Goal: Task Accomplishment & Management: Use online tool/utility

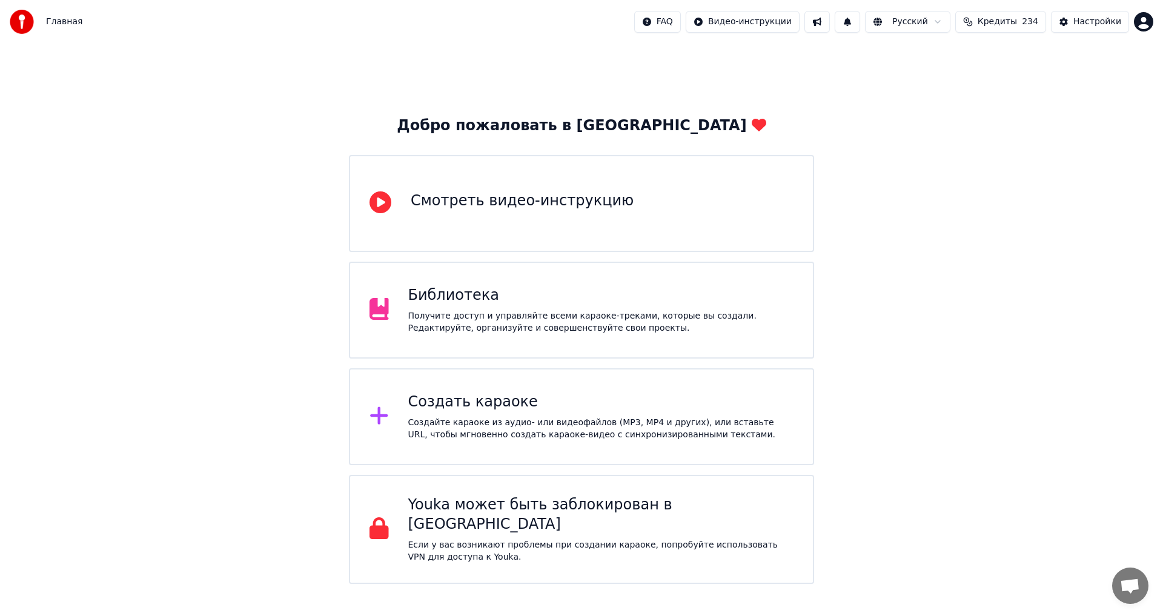
click at [451, 410] on div "Создать караоке" at bounding box center [601, 402] width 386 height 19
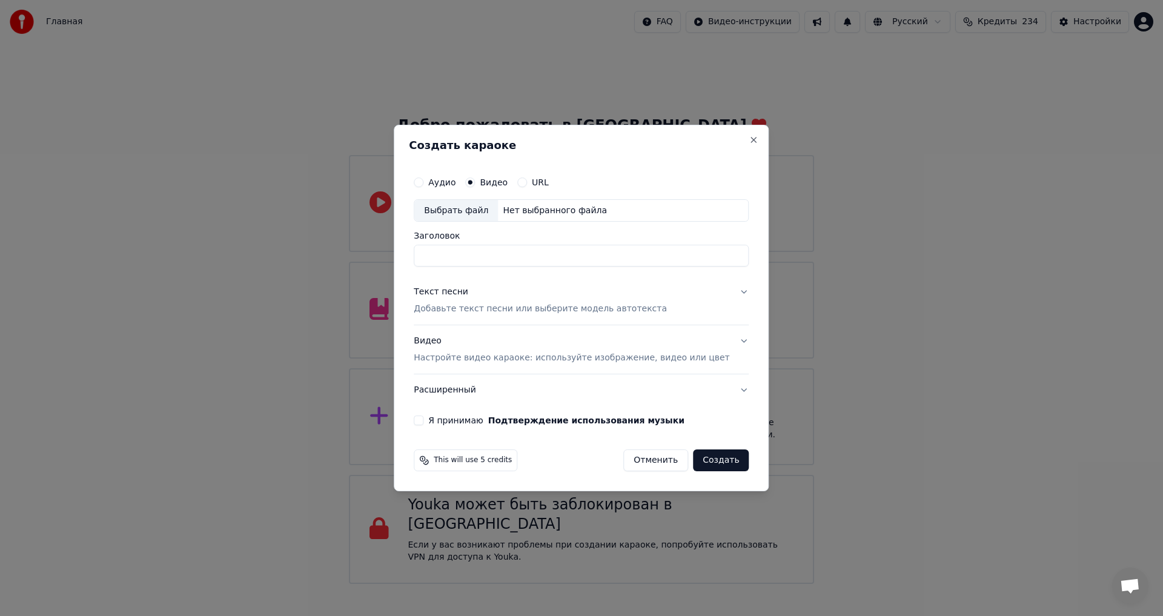
click at [481, 216] on div "Выбрать файл" at bounding box center [456, 211] width 84 height 22
type input "**********"
click at [468, 291] on div "Текст песни" at bounding box center [441, 293] width 55 height 12
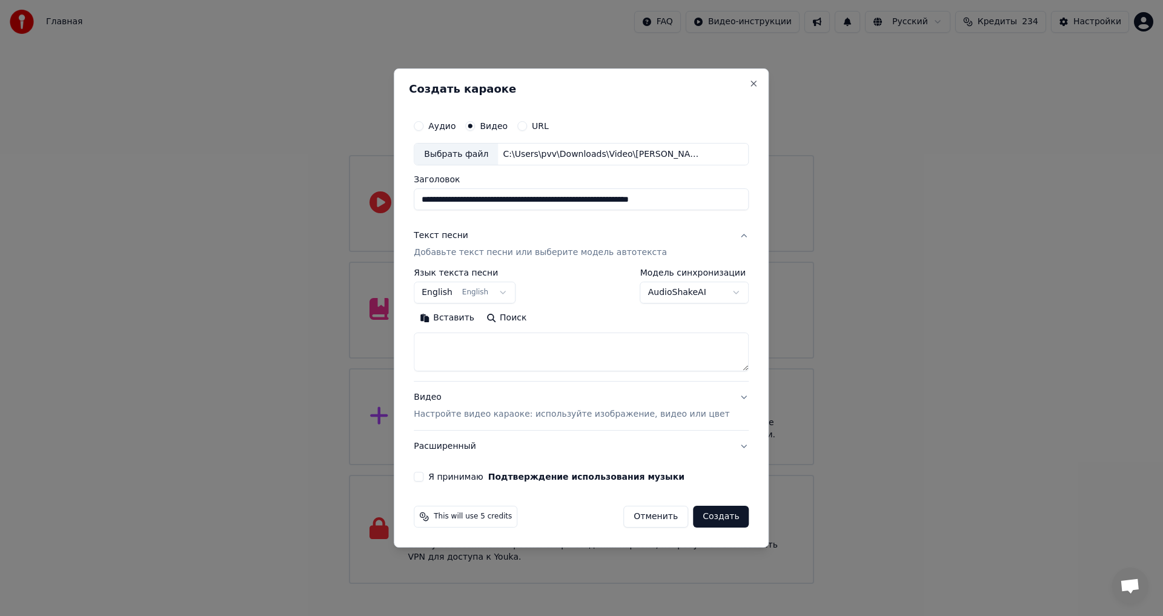
click at [457, 295] on button "English English" at bounding box center [465, 293] width 102 height 22
select select "**"
click at [477, 345] on textarea at bounding box center [581, 352] width 335 height 39
paste textarea "**********"
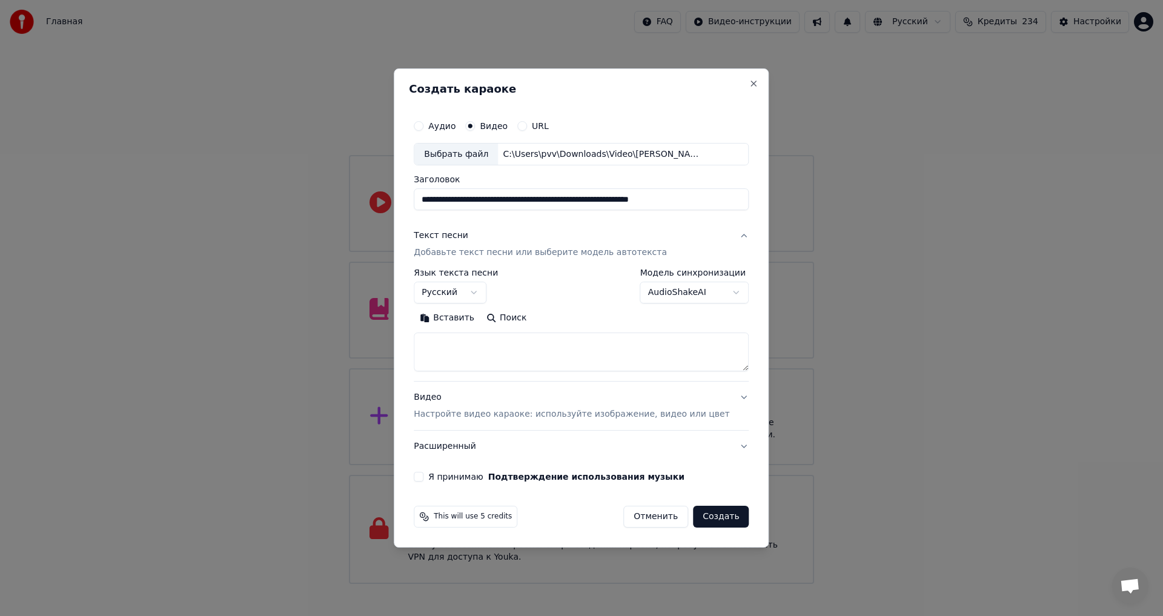
type textarea "**********"
drag, startPoint x: 537, startPoint y: 342, endPoint x: 402, endPoint y: 325, distance: 136.1
click at [402, 325] on body "Главная FAQ Видео-инструкции Русский Кредиты 234 Настройки Добро пожаловать в Y…" at bounding box center [581, 292] width 1163 height 584
click at [483, 343] on textarea at bounding box center [563, 352] width 299 height 39
paste textarea "**********"
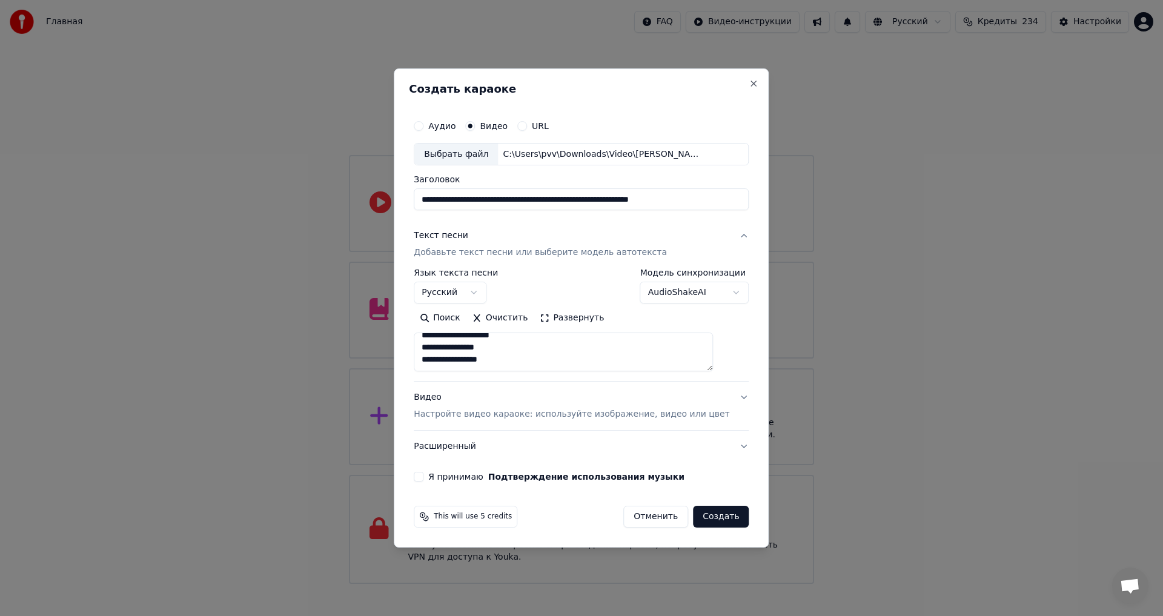
scroll to position [795, 0]
type textarea "**********"
click at [646, 202] on input "**********" at bounding box center [581, 200] width 335 height 22
drag, startPoint x: 460, startPoint y: 204, endPoint x: 474, endPoint y: 202, distance: 14.0
click at [474, 203] on input "**********" at bounding box center [581, 200] width 335 height 22
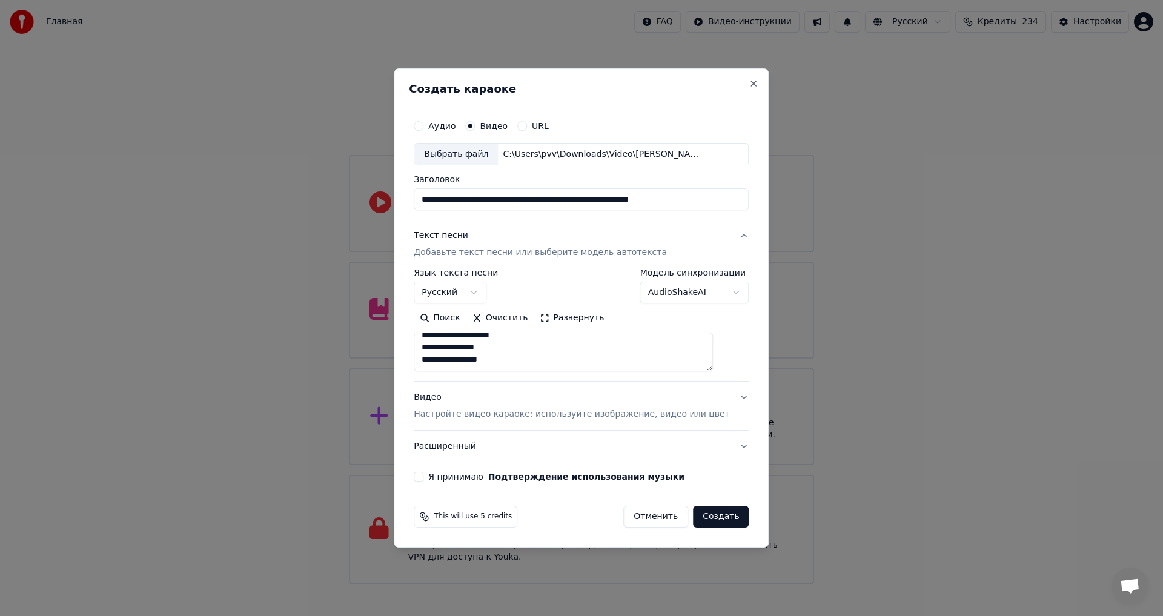
drag, startPoint x: 555, startPoint y: 202, endPoint x: 726, endPoint y: 203, distance: 170.2
click at [726, 203] on input "**********" at bounding box center [581, 200] width 335 height 22
type input "**********"
click at [423, 473] on button "Я принимаю Подтверждение использования музыки" at bounding box center [419, 477] width 10 height 10
click at [710, 516] on button "Создать" at bounding box center [721, 517] width 56 height 22
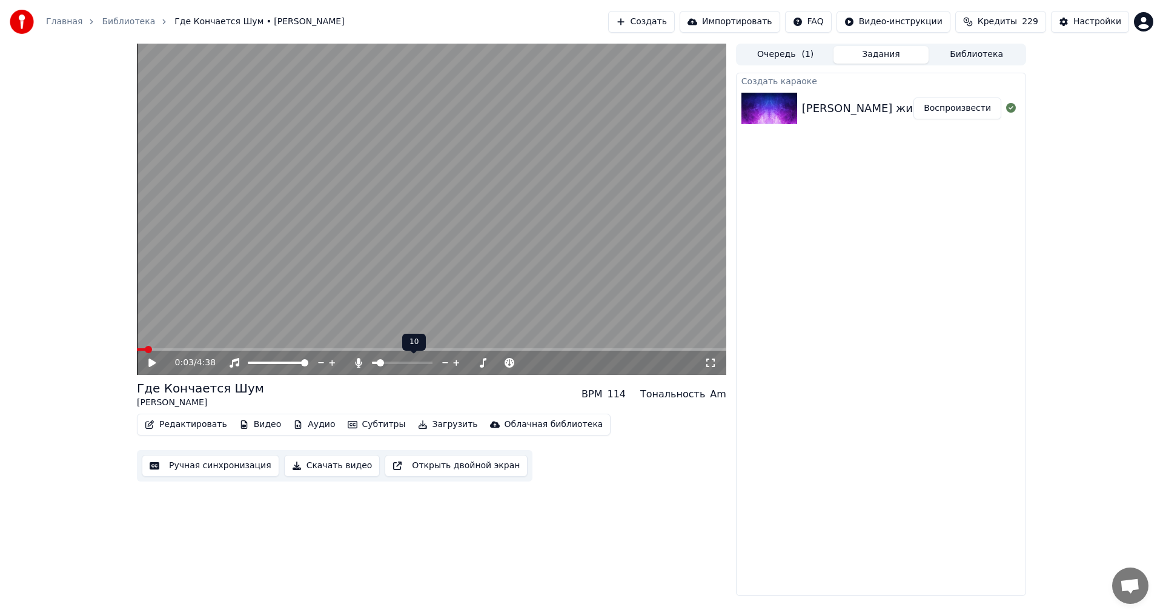
click at [378, 363] on span at bounding box center [380, 362] width 7 height 7
click at [630, 135] on video at bounding box center [431, 209] width 589 height 331
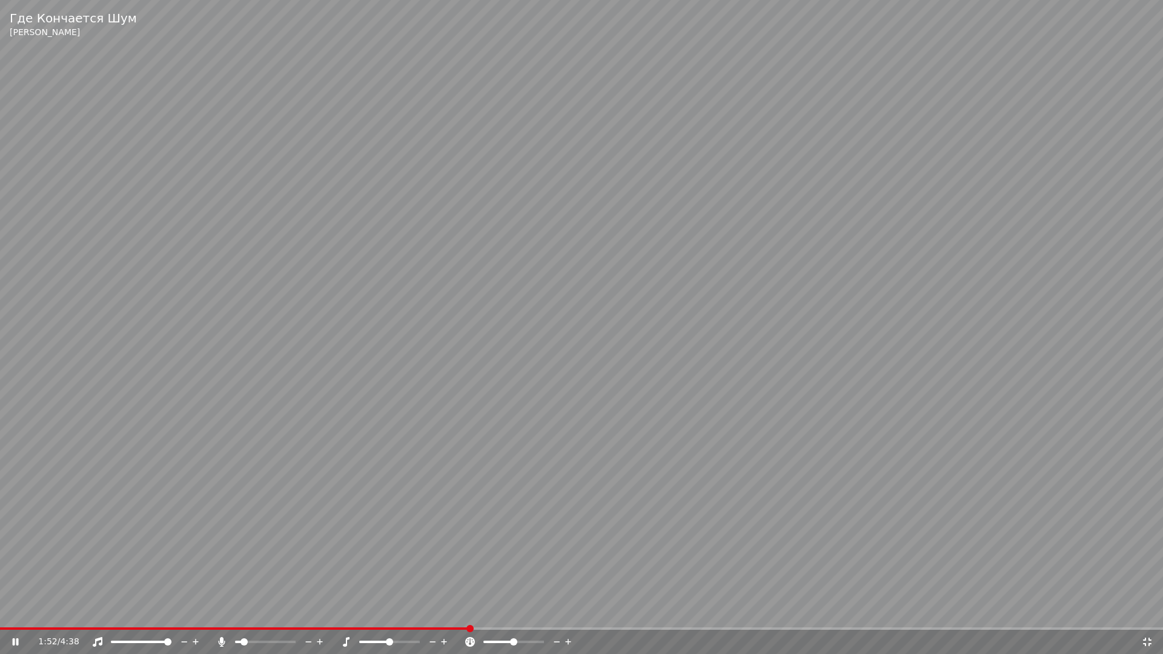
click at [740, 241] on video at bounding box center [581, 327] width 1163 height 654
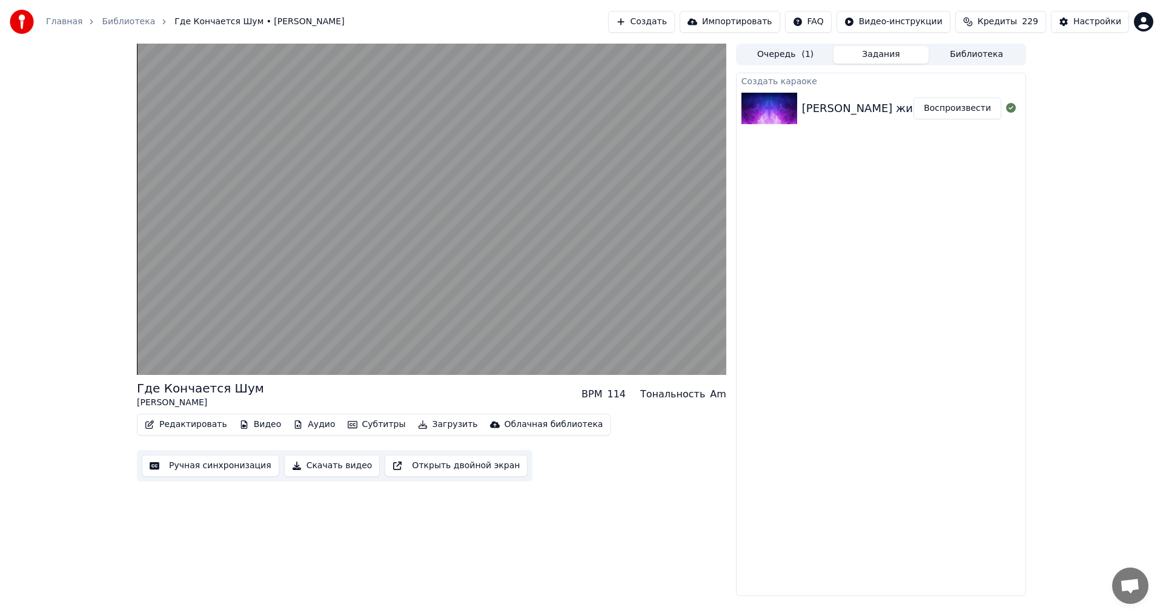
click at [1080, 200] on div "Где Кончается Шум [PERSON_NAME] BPM 114 Тональность Am Редактировать Видео Ауди…" at bounding box center [581, 320] width 1163 height 552
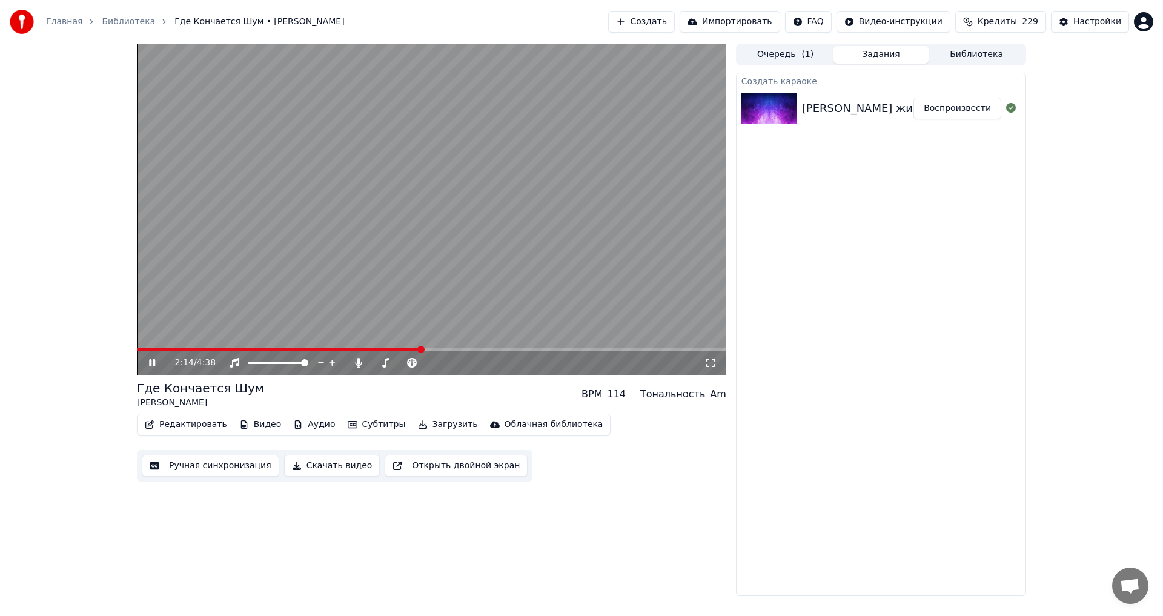
click at [350, 327] on video at bounding box center [431, 209] width 589 height 331
click at [381, 293] on video at bounding box center [431, 209] width 589 height 331
click at [588, 274] on video at bounding box center [431, 209] width 589 height 331
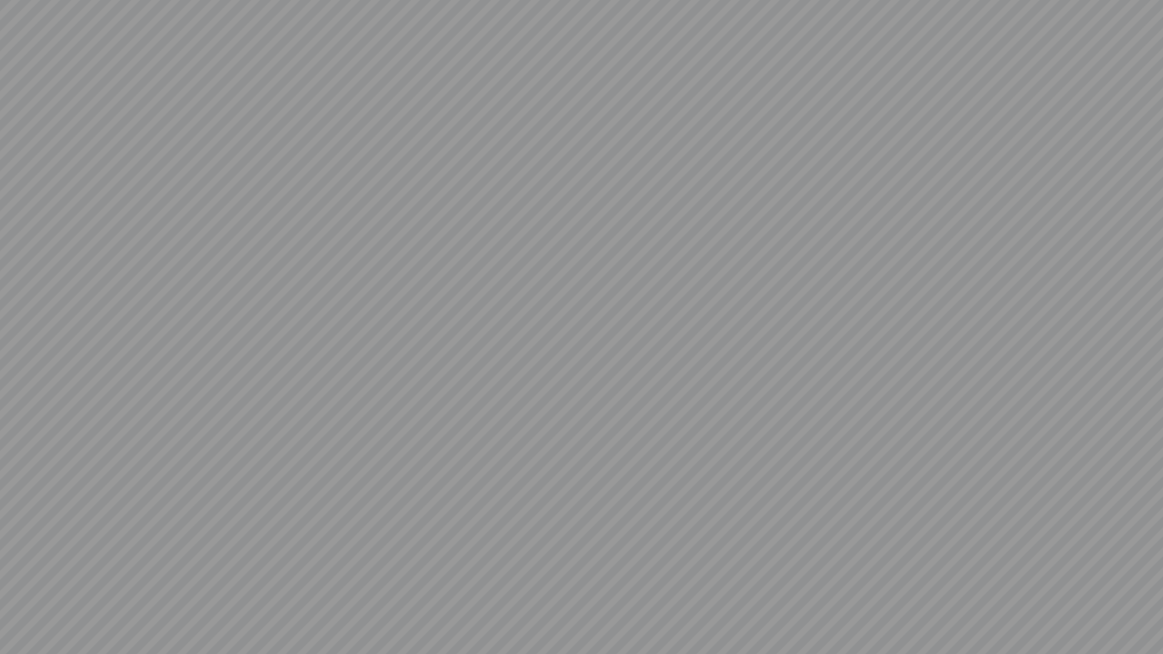
click at [588, 288] on video at bounding box center [581, 327] width 1163 height 654
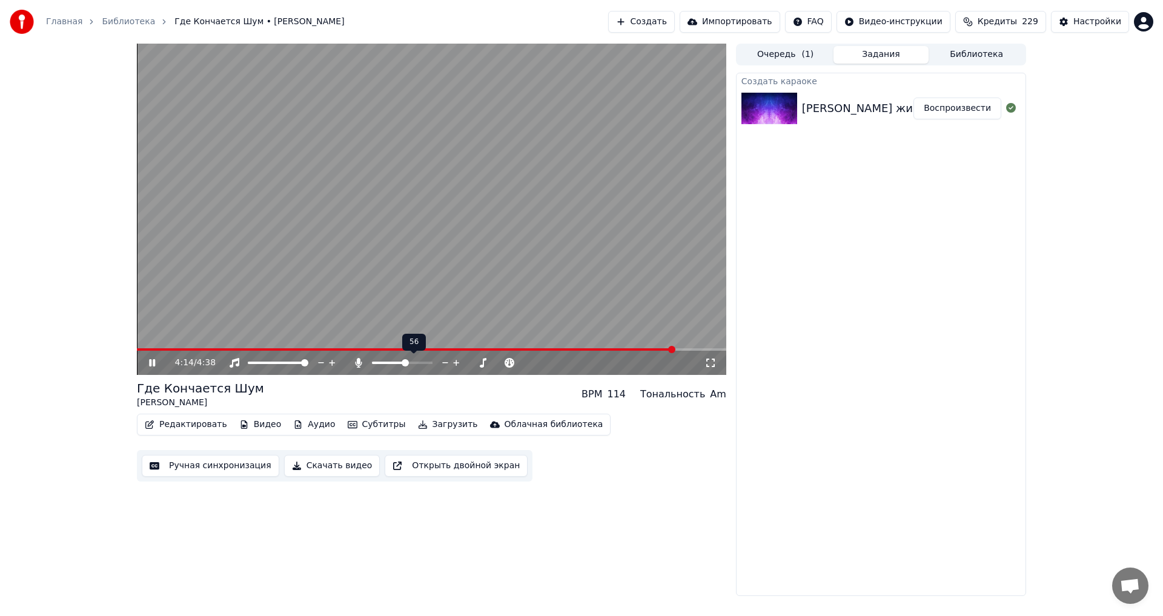
click at [406, 364] on span at bounding box center [405, 362] width 7 height 7
click at [150, 361] on icon at bounding box center [152, 362] width 6 height 7
click at [193, 426] on button "Редактировать" at bounding box center [186, 424] width 92 height 17
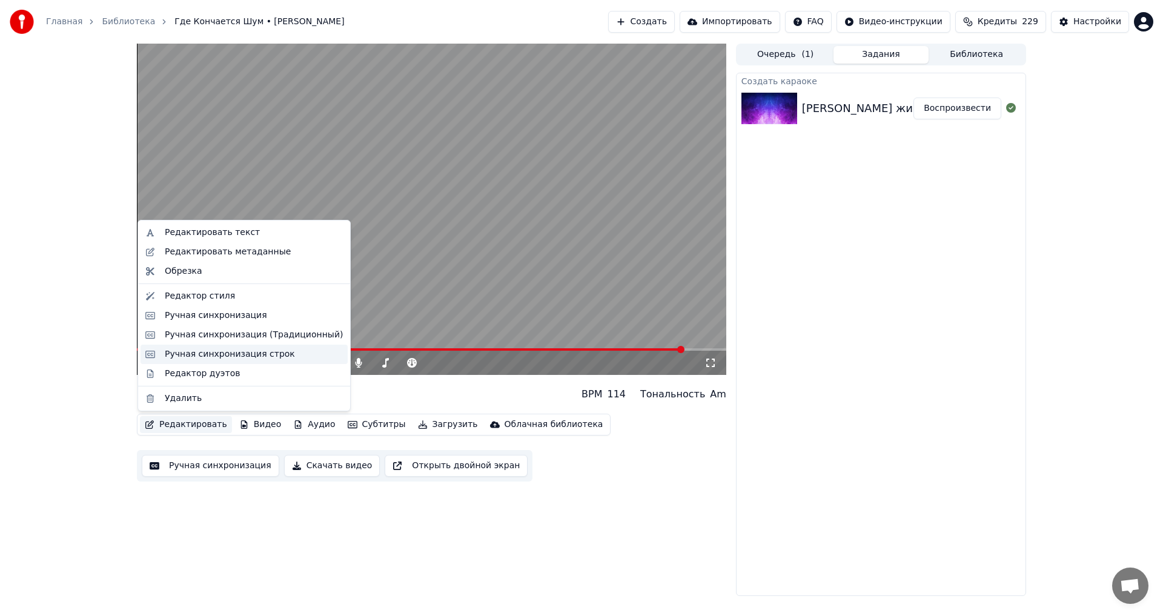
click at [205, 351] on div "Ручная синхронизация строк" at bounding box center [230, 354] width 130 height 12
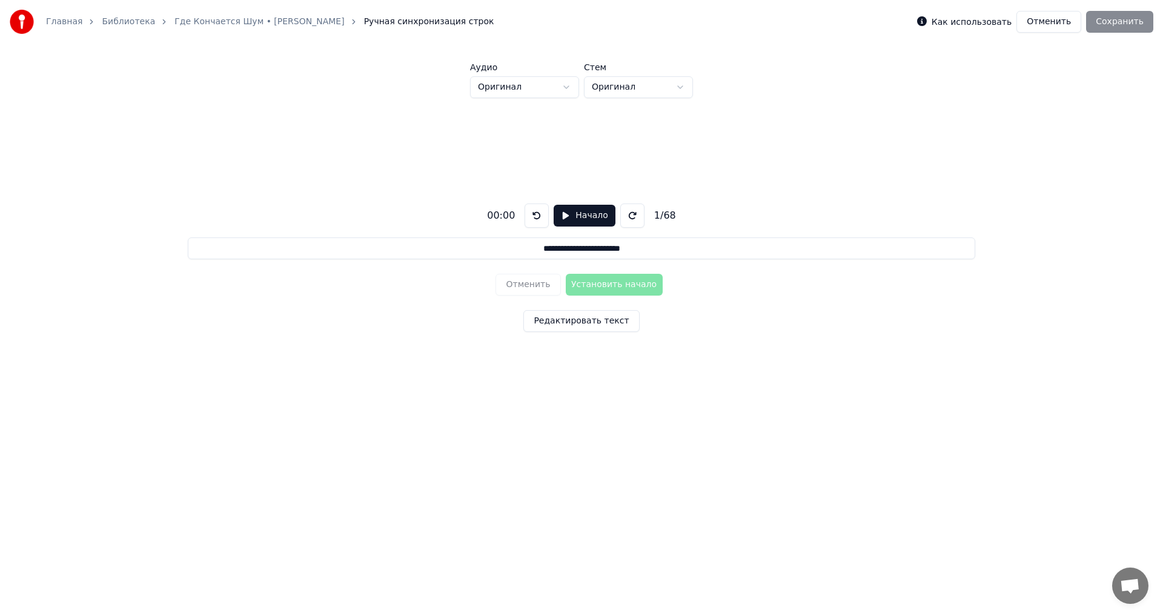
click at [586, 216] on button "Начало" at bounding box center [584, 216] width 61 height 22
drag, startPoint x: 622, startPoint y: 283, endPoint x: 648, endPoint y: 265, distance: 31.3
click at [632, 280] on button "Установить начало" at bounding box center [614, 285] width 97 height 22
click at [632, 282] on button "Установить конец" at bounding box center [614, 285] width 97 height 22
click at [632, 282] on button "Установить начало" at bounding box center [614, 285] width 97 height 22
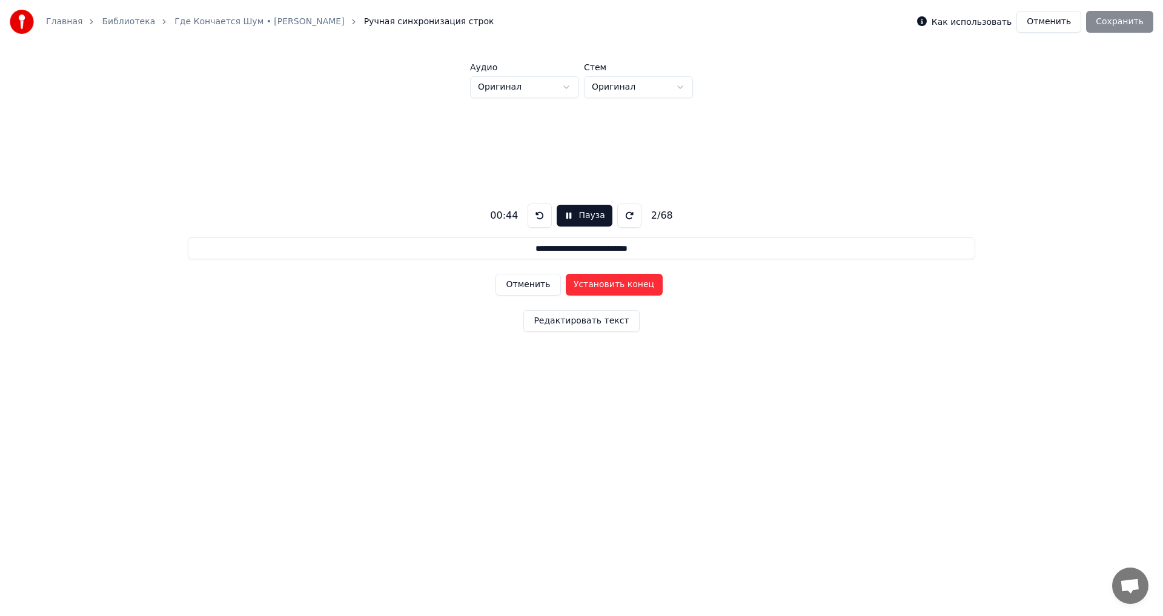
click at [632, 282] on button "Установить конец" at bounding box center [614, 285] width 97 height 22
click at [632, 281] on button "Установить начало" at bounding box center [614, 285] width 97 height 22
click at [632, 281] on button "Установить конец" at bounding box center [614, 285] width 97 height 22
click at [632, 281] on button "Установить начало" at bounding box center [614, 285] width 97 height 22
click at [632, 281] on button "Установить конец" at bounding box center [614, 285] width 97 height 22
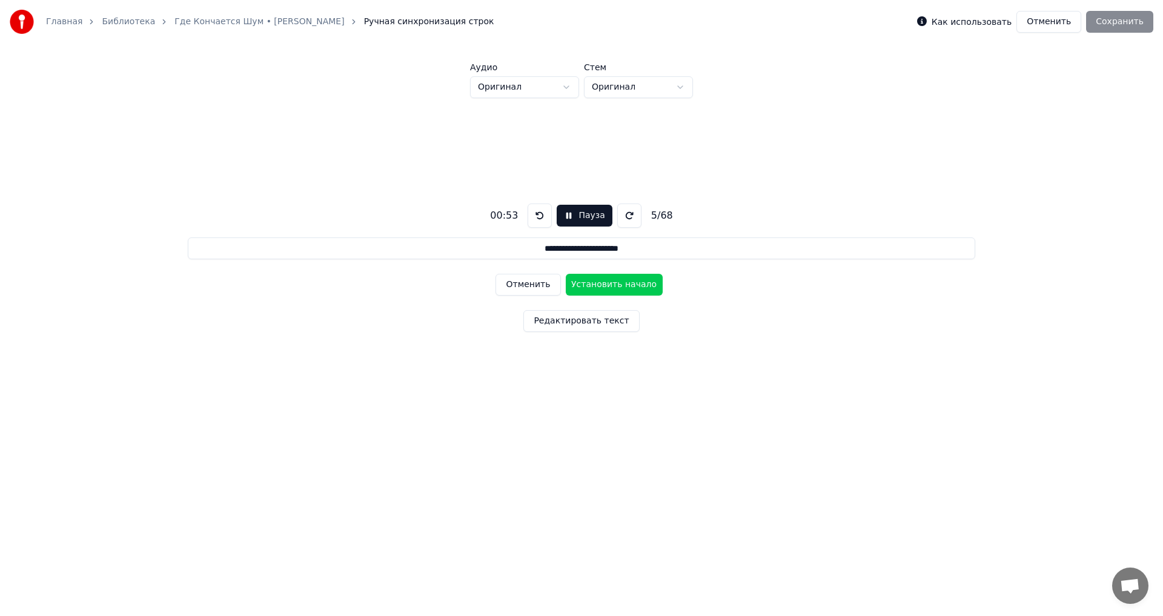
click at [632, 281] on button "Установить начало" at bounding box center [614, 285] width 97 height 22
click at [633, 280] on button "Установить конец" at bounding box center [614, 285] width 97 height 22
click at [633, 280] on button "Установить начало" at bounding box center [614, 285] width 97 height 22
click at [638, 286] on button "Установить конец" at bounding box center [614, 285] width 97 height 22
click at [638, 286] on button "Установить начало" at bounding box center [614, 285] width 97 height 22
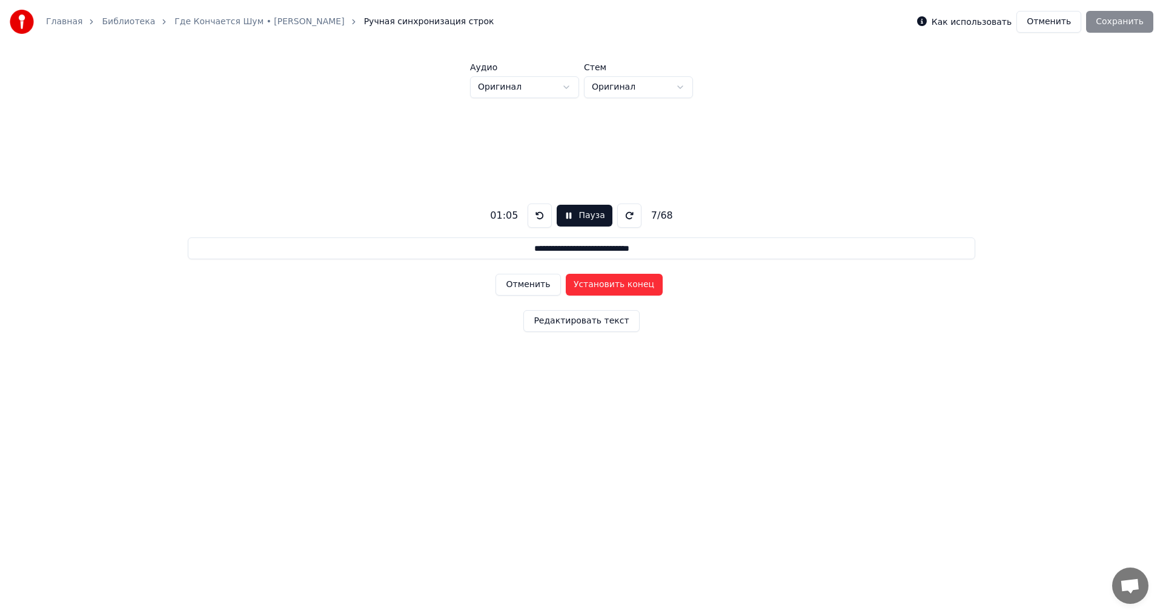
click at [638, 286] on button "Установить конец" at bounding box center [614, 285] width 97 height 22
click at [638, 286] on button "Установить начало" at bounding box center [614, 285] width 97 height 22
click at [638, 286] on button "Установить конец" at bounding box center [614, 285] width 97 height 22
click at [638, 286] on button "Установить начало" at bounding box center [614, 285] width 97 height 22
click at [639, 287] on button "Установить конец" at bounding box center [614, 285] width 97 height 22
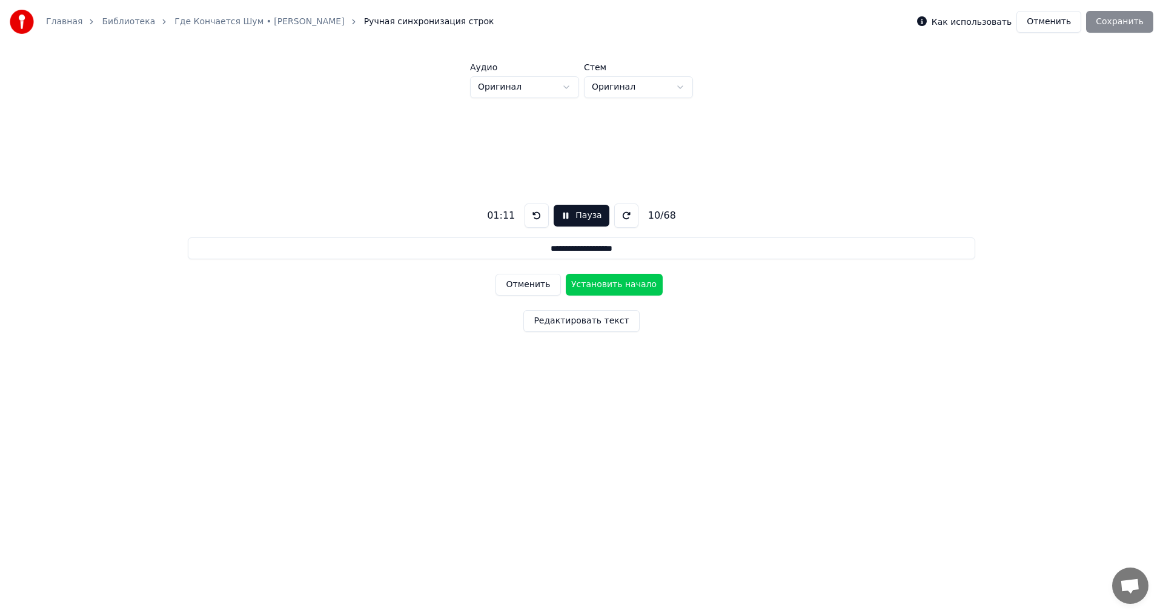
click at [639, 287] on button "Установить начало" at bounding box center [614, 285] width 97 height 22
click at [639, 287] on button "Установить конец" at bounding box center [614, 285] width 97 height 22
click at [639, 287] on button "Установить начало" at bounding box center [614, 285] width 97 height 22
click at [639, 287] on button "Установить конец" at bounding box center [614, 285] width 97 height 22
click at [639, 287] on button "Установить начало" at bounding box center [614, 285] width 97 height 22
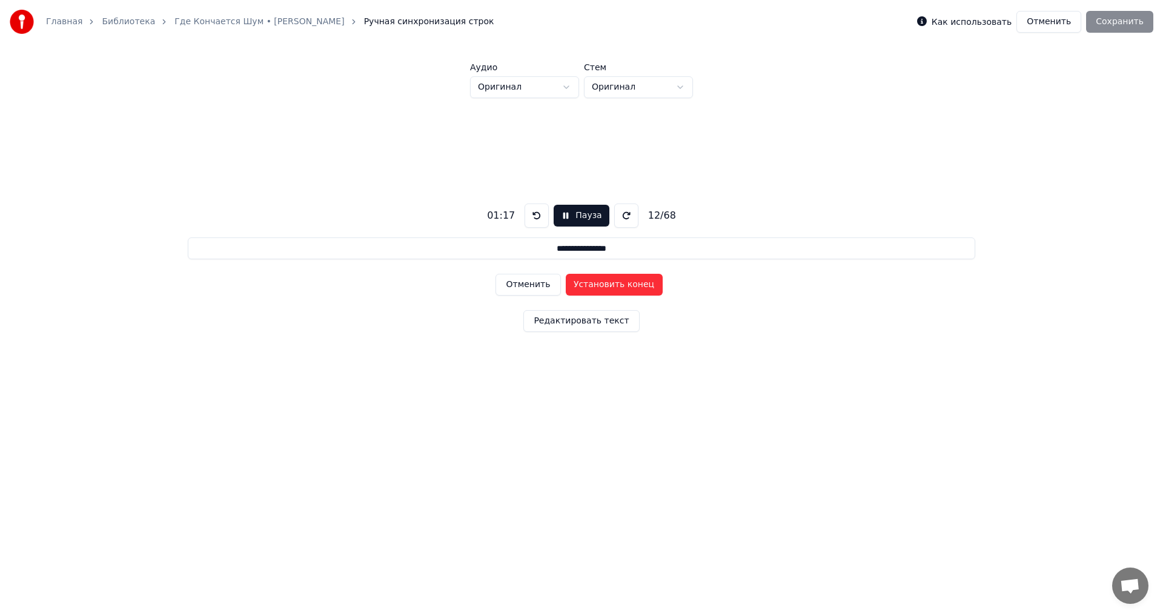
click at [639, 286] on button "Установить конец" at bounding box center [614, 285] width 97 height 22
click at [639, 286] on button "Установить начало" at bounding box center [614, 285] width 97 height 22
click at [639, 286] on button "Установить конец" at bounding box center [614, 285] width 97 height 22
click at [639, 286] on button "Установить начало" at bounding box center [614, 285] width 97 height 22
click at [639, 286] on button "Установить конец" at bounding box center [614, 285] width 97 height 22
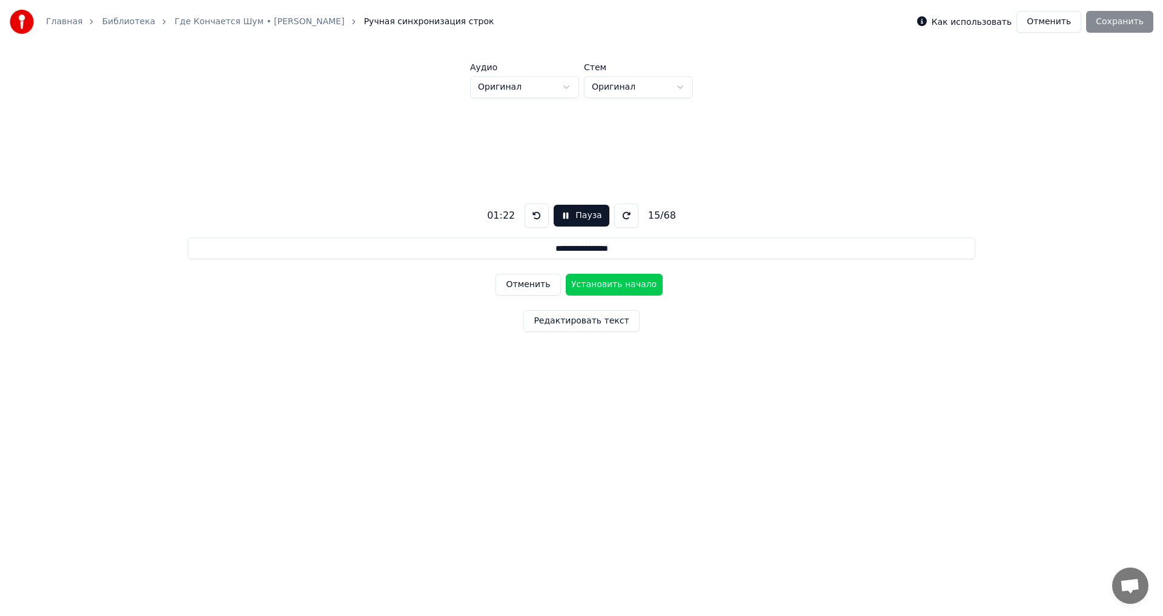
click at [639, 286] on button "Установить начало" at bounding box center [614, 285] width 97 height 22
click at [639, 286] on button "Установить конец" at bounding box center [614, 285] width 97 height 22
click at [639, 286] on button "Установить начало" at bounding box center [614, 285] width 97 height 22
click at [639, 286] on button "Установить конец" at bounding box center [614, 285] width 97 height 22
click at [639, 286] on button "Установить начало" at bounding box center [614, 285] width 97 height 22
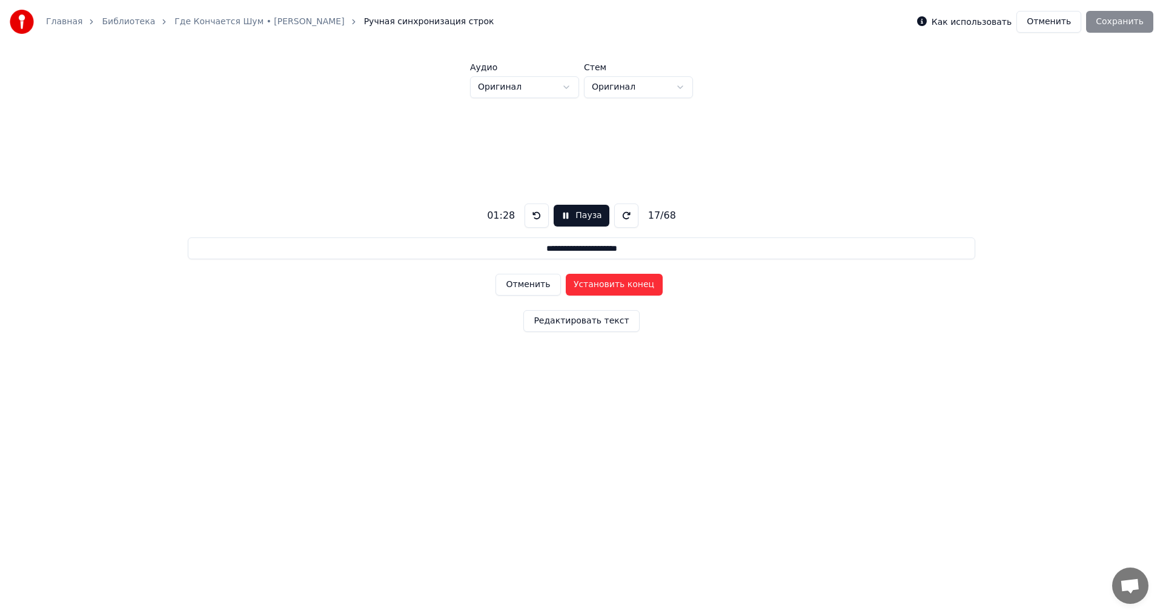
click at [639, 286] on button "Установить конец" at bounding box center [614, 285] width 97 height 22
click at [639, 286] on button "Установить начало" at bounding box center [614, 285] width 97 height 22
click at [639, 285] on button "Установить конец" at bounding box center [614, 285] width 97 height 22
click at [639, 285] on button "Установить начало" at bounding box center [614, 285] width 97 height 22
click at [639, 285] on button "Установить конец" at bounding box center [614, 285] width 97 height 22
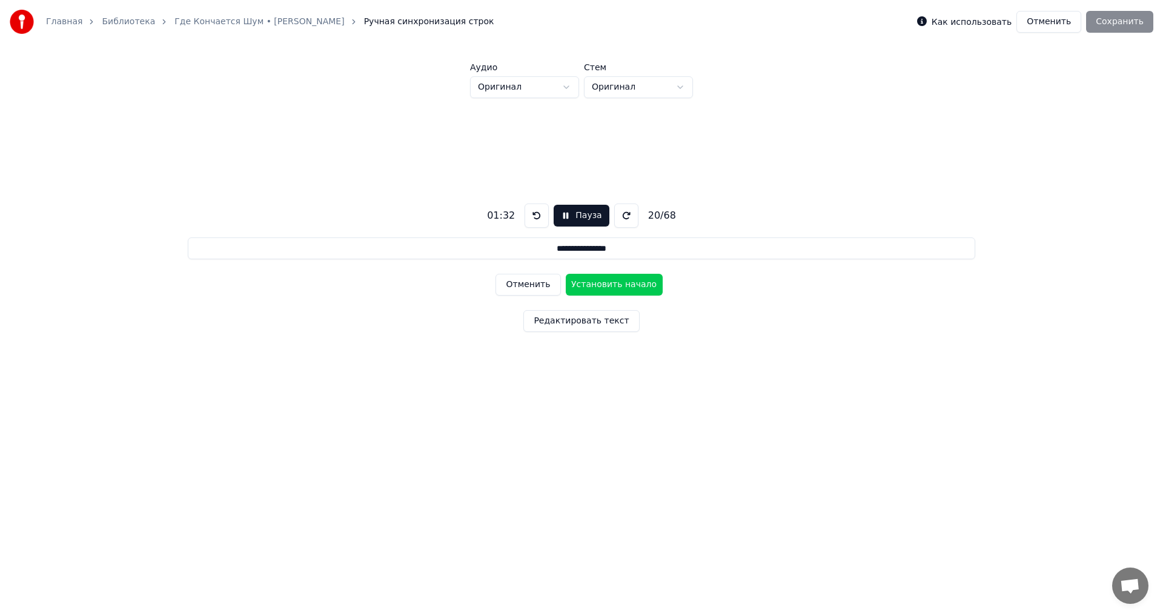
click at [639, 285] on button "Установить начало" at bounding box center [614, 285] width 97 height 22
click at [640, 285] on button "Установить конец" at bounding box center [614, 285] width 97 height 22
click at [640, 285] on button "Установить начало" at bounding box center [614, 285] width 97 height 22
click at [640, 285] on button "Установить конец" at bounding box center [614, 285] width 97 height 22
click at [640, 285] on button "Установить начало" at bounding box center [614, 285] width 97 height 22
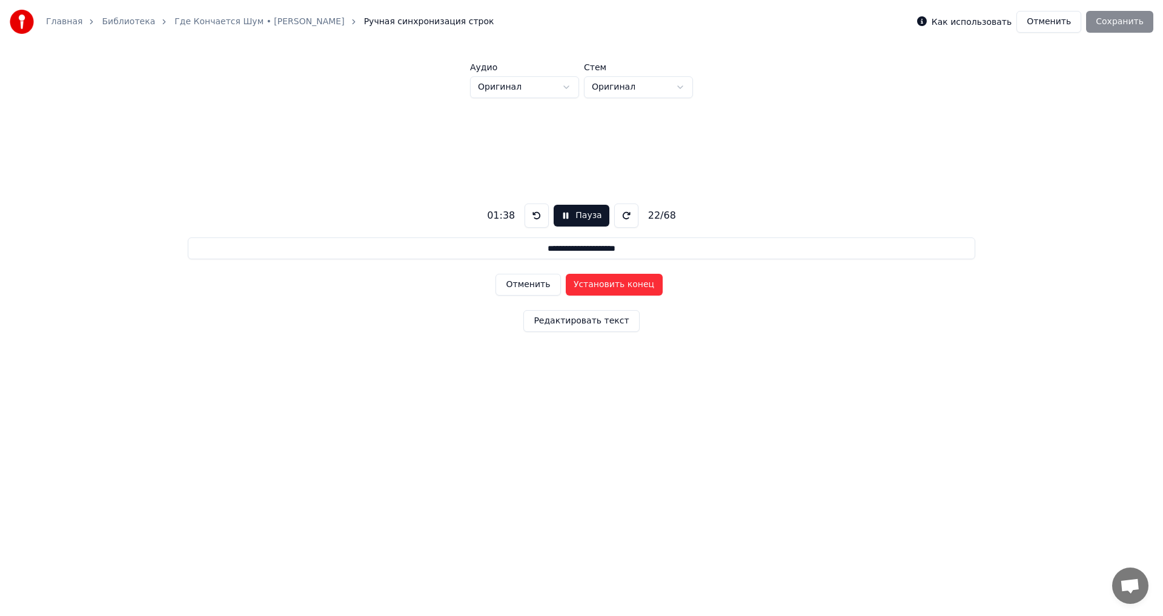
click at [640, 285] on button "Установить конец" at bounding box center [614, 285] width 97 height 22
click at [640, 285] on button "Установить начало" at bounding box center [614, 285] width 97 height 22
click at [640, 285] on button "Установить конец" at bounding box center [614, 285] width 97 height 22
click at [640, 285] on button "Установить начало" at bounding box center [614, 285] width 97 height 22
click at [640, 285] on button "Установить конец" at bounding box center [614, 285] width 97 height 22
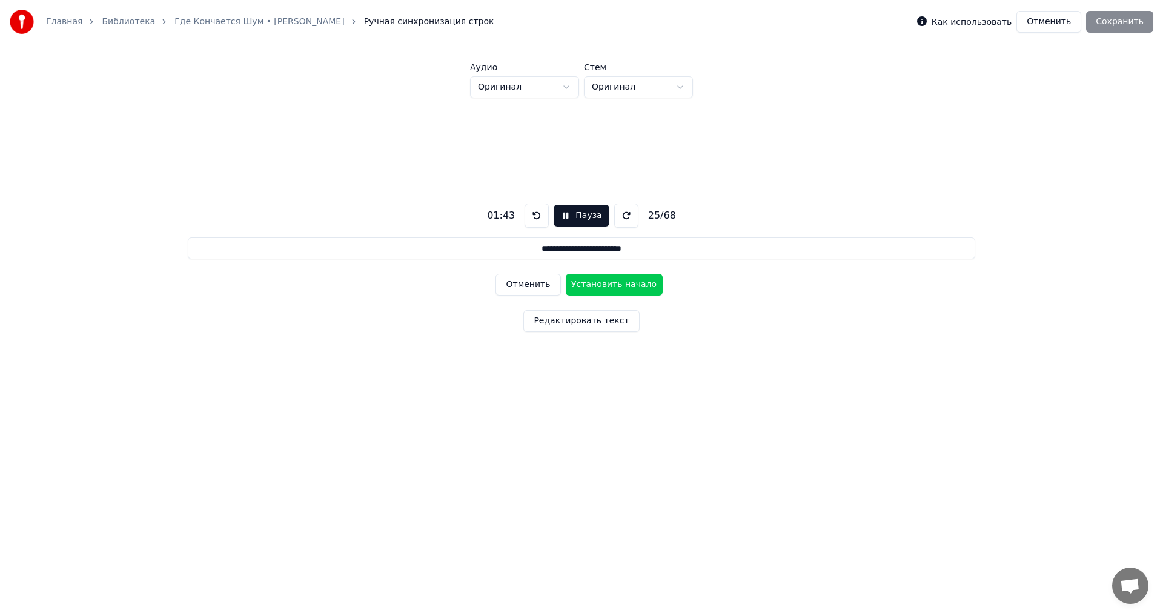
click at [641, 285] on button "Установить начало" at bounding box center [614, 285] width 97 height 22
click at [542, 282] on button "Отменить" at bounding box center [528, 285] width 65 height 22
click at [625, 284] on button "Установить начало" at bounding box center [614, 285] width 97 height 22
click at [627, 283] on button "Установить конец" at bounding box center [614, 285] width 97 height 22
click at [627, 282] on button "Установить начало" at bounding box center [614, 285] width 97 height 22
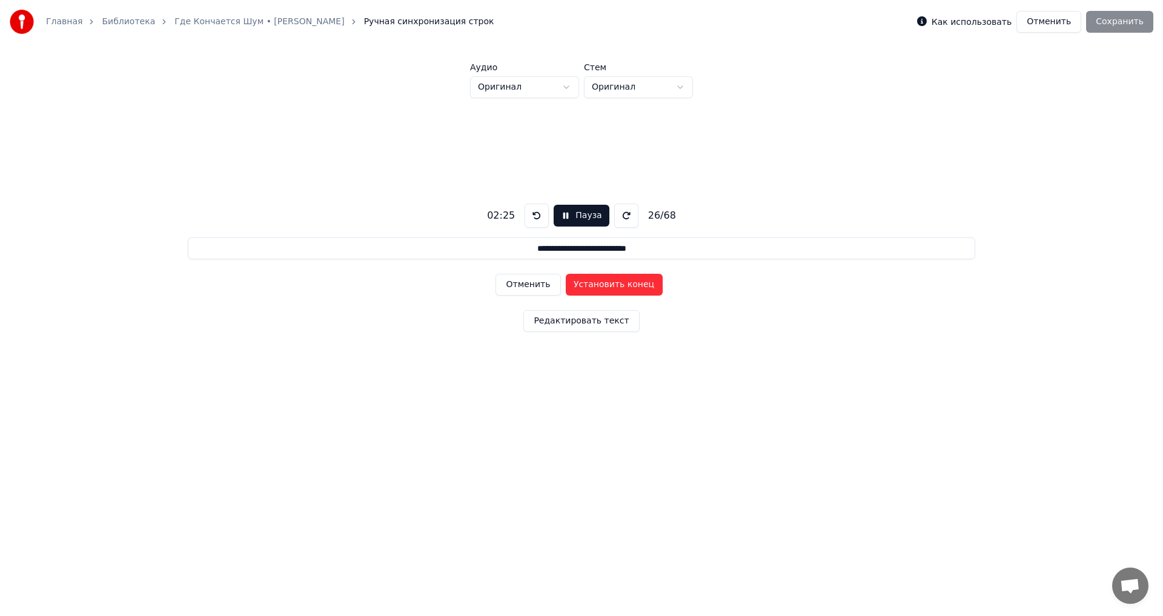
click at [628, 282] on button "Установить конец" at bounding box center [614, 285] width 97 height 22
click at [628, 282] on button "Установить начало" at bounding box center [614, 285] width 97 height 22
click at [629, 282] on button "Установить конец" at bounding box center [614, 285] width 97 height 22
click at [629, 282] on button "Установить начало" at bounding box center [614, 285] width 97 height 22
click at [629, 282] on button "Установить конец" at bounding box center [614, 285] width 97 height 22
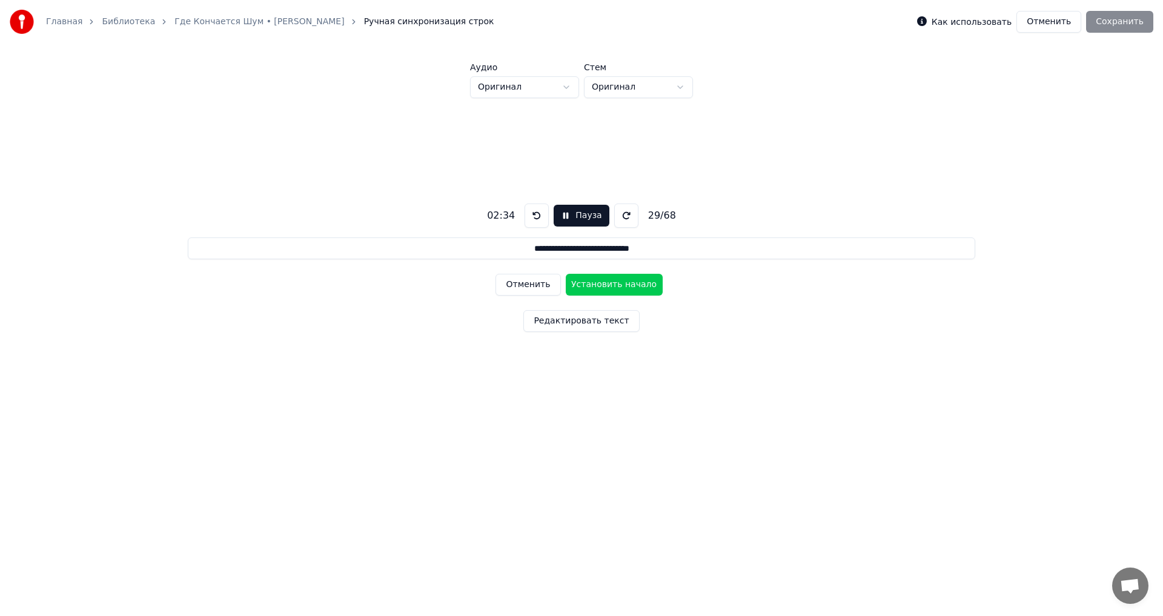
click at [629, 282] on button "Установить начало" at bounding box center [614, 285] width 97 height 22
click at [629, 281] on button "Установить конец" at bounding box center [614, 285] width 97 height 22
click at [629, 281] on button "Установить начало" at bounding box center [614, 285] width 97 height 22
click at [632, 283] on button "Установить конец" at bounding box center [614, 285] width 97 height 22
click at [632, 283] on button "Установить начало" at bounding box center [614, 285] width 97 height 22
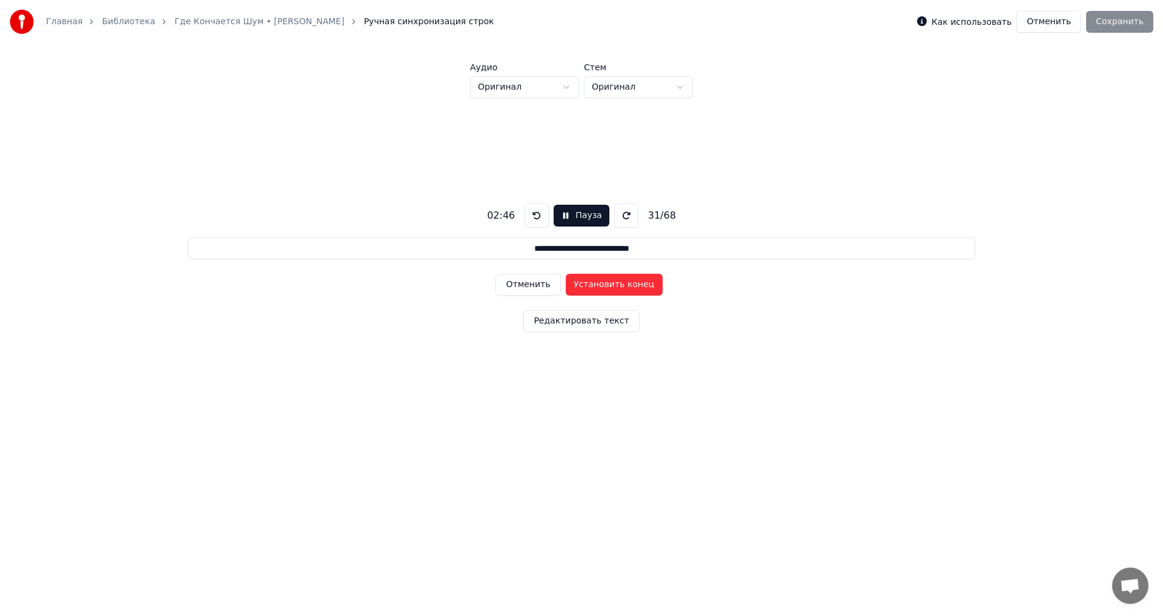
click at [632, 282] on button "Установить конец" at bounding box center [614, 285] width 97 height 22
click at [632, 282] on button "Установить начало" at bounding box center [614, 285] width 97 height 22
click at [632, 282] on button "Установить конец" at bounding box center [614, 285] width 97 height 22
click at [632, 282] on button "Установить начало" at bounding box center [614, 285] width 97 height 22
click at [633, 282] on button "Установить конец" at bounding box center [614, 285] width 97 height 22
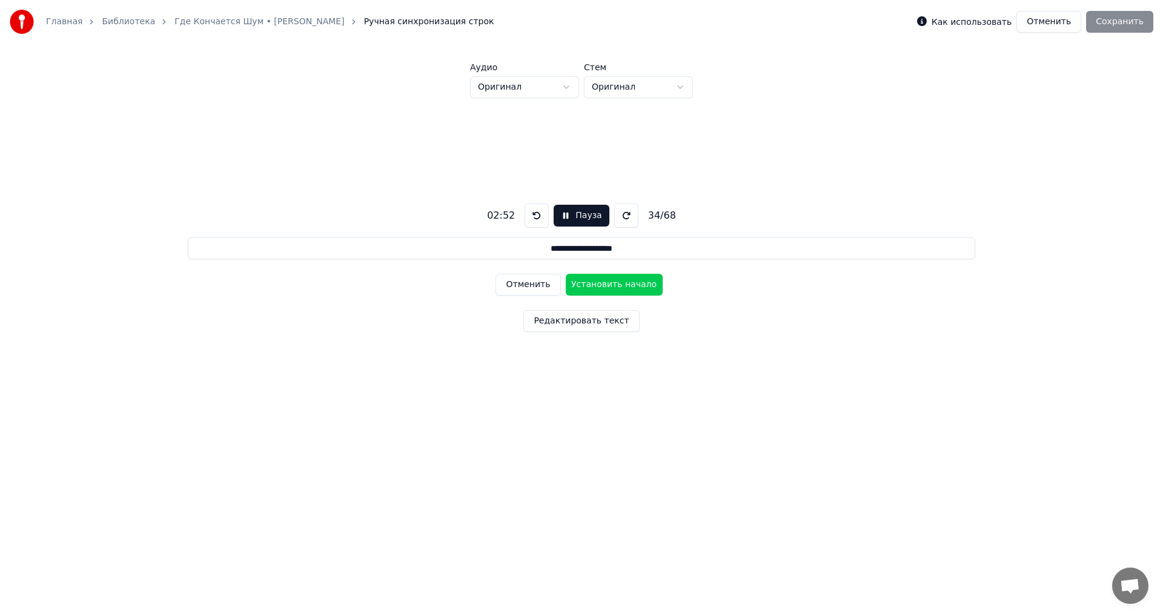
click at [633, 282] on button "Установить начало" at bounding box center [614, 285] width 97 height 22
click at [633, 282] on button "Установить конец" at bounding box center [614, 285] width 97 height 22
click at [633, 282] on button "Установить начало" at bounding box center [614, 285] width 97 height 22
click at [633, 282] on button "Установить конец" at bounding box center [614, 285] width 97 height 22
click at [634, 282] on button "Установить начало" at bounding box center [614, 285] width 97 height 22
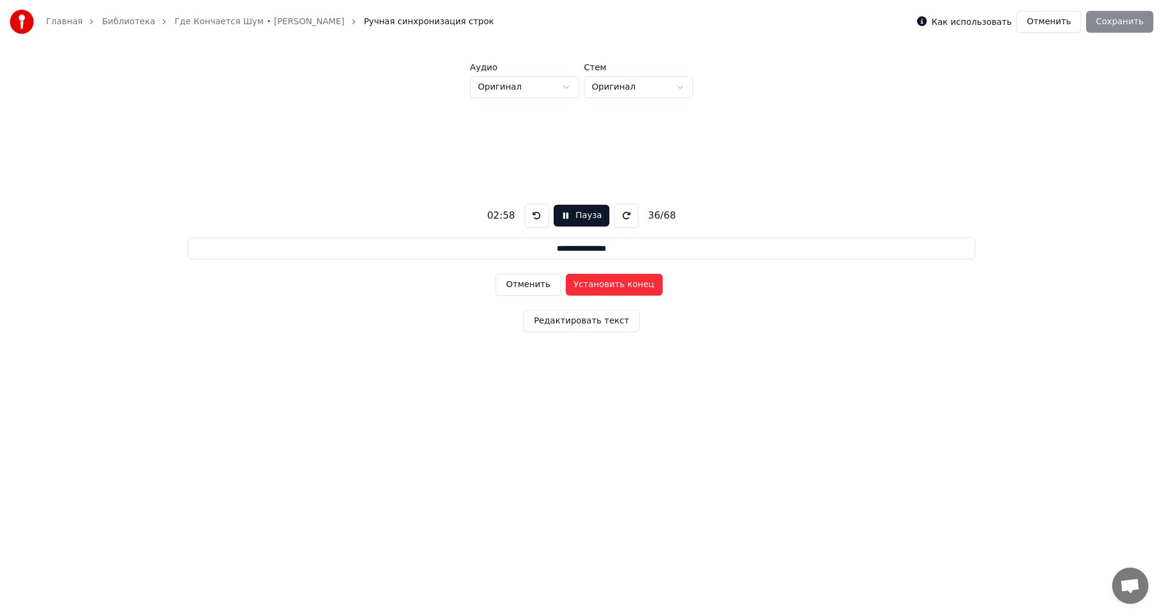
click at [634, 282] on button "Установить конец" at bounding box center [614, 285] width 97 height 22
click at [634, 282] on button "Установить начало" at bounding box center [614, 285] width 97 height 22
click at [634, 281] on button "Установить конец" at bounding box center [614, 285] width 97 height 22
click at [634, 281] on button "Установить начало" at bounding box center [614, 285] width 97 height 22
click at [634, 281] on button "Установить конец" at bounding box center [614, 285] width 97 height 22
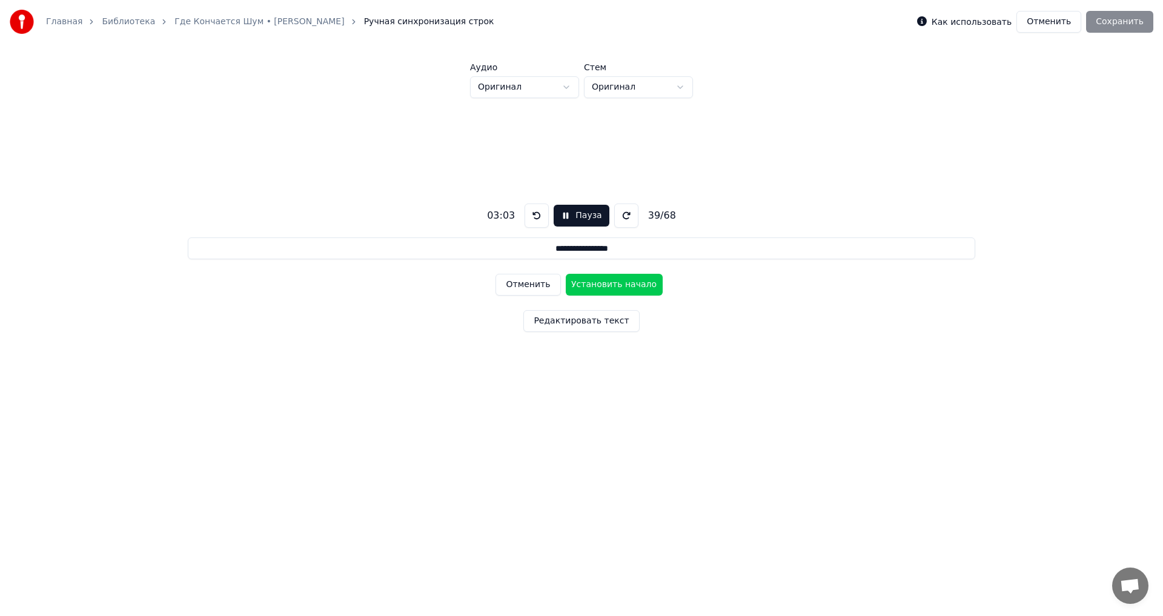
click at [634, 281] on button "Установить начало" at bounding box center [614, 285] width 97 height 22
click at [634, 281] on button "Установить конец" at bounding box center [614, 285] width 97 height 22
click at [634, 281] on button "Установить начало" at bounding box center [614, 285] width 97 height 22
click at [634, 281] on button "Установить конец" at bounding box center [614, 285] width 97 height 22
click at [634, 281] on button "Установить начало" at bounding box center [614, 285] width 97 height 22
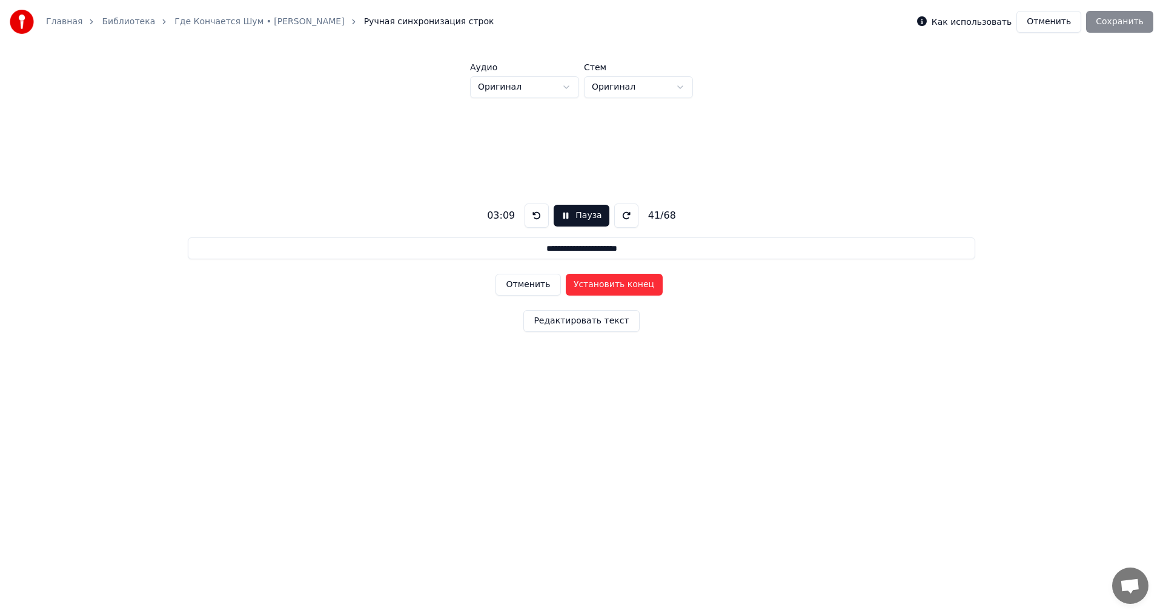
click at [634, 281] on button "Установить конец" at bounding box center [614, 285] width 97 height 22
click at [634, 281] on button "Установить начало" at bounding box center [614, 285] width 97 height 22
click at [635, 281] on button "Установить конец" at bounding box center [614, 285] width 97 height 22
click at [635, 281] on button "Установить начало" at bounding box center [614, 285] width 97 height 22
click at [635, 281] on button "Установить конец" at bounding box center [614, 285] width 97 height 22
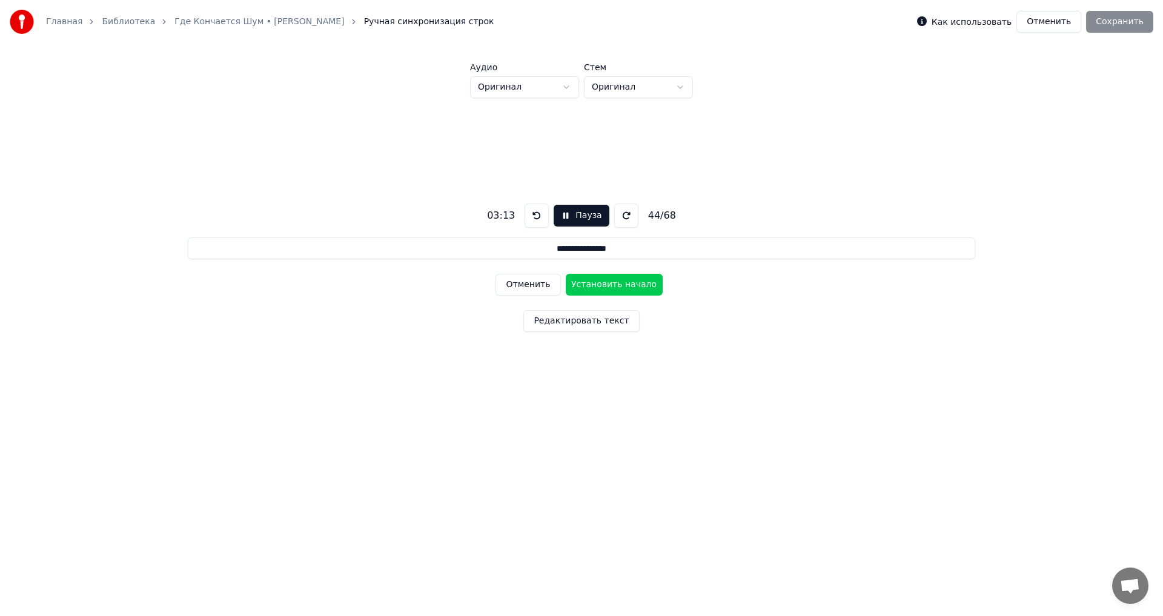
click at [635, 281] on button "Установить начало" at bounding box center [614, 285] width 97 height 22
click at [635, 281] on button "Установить конец" at bounding box center [614, 285] width 97 height 22
click at [635, 281] on button "Установить начало" at bounding box center [614, 285] width 97 height 22
click at [635, 281] on button "Установить конец" at bounding box center [614, 285] width 97 height 22
click at [635, 281] on button "Установить начало" at bounding box center [614, 285] width 97 height 22
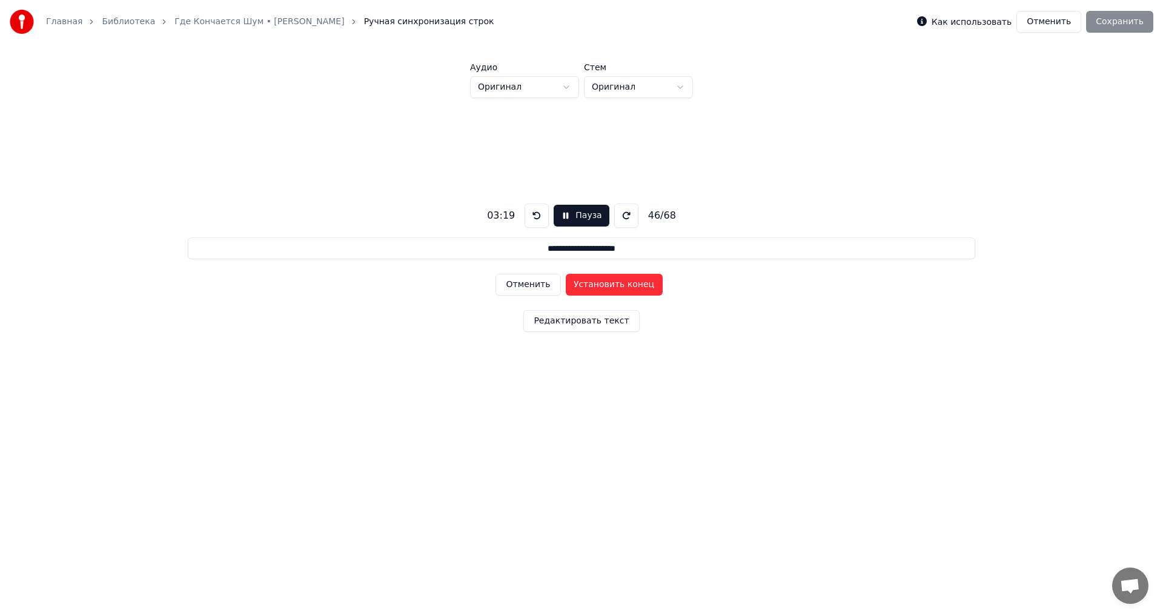
click at [635, 281] on button "Установить конец" at bounding box center [614, 285] width 97 height 22
click at [635, 281] on button "Установить начало" at bounding box center [614, 285] width 97 height 22
click at [635, 281] on button "Установить конец" at bounding box center [614, 285] width 97 height 22
click at [635, 281] on button "Установить начало" at bounding box center [614, 285] width 97 height 22
click at [635, 281] on button "Установить конец" at bounding box center [614, 285] width 97 height 22
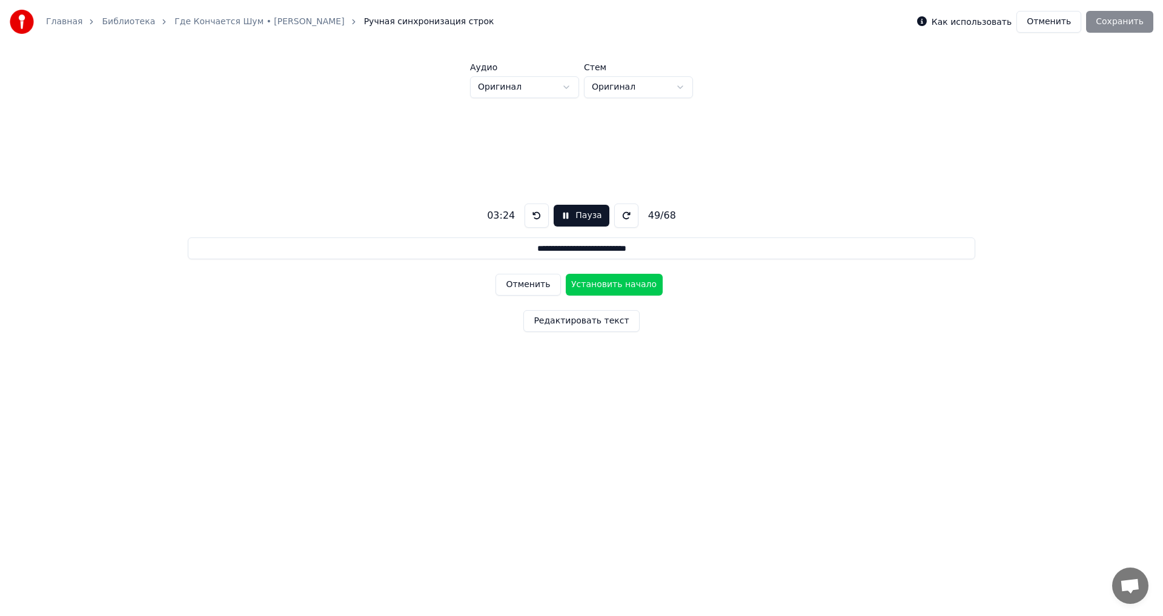
click at [636, 281] on button "Установить начало" at bounding box center [614, 285] width 97 height 22
click at [634, 282] on button "Установить конец" at bounding box center [614, 285] width 97 height 22
click at [635, 282] on button "Установить начало" at bounding box center [614, 285] width 97 height 22
click at [635, 281] on button "Установить конец" at bounding box center [614, 285] width 97 height 22
click at [639, 284] on button "Установить начало" at bounding box center [614, 285] width 97 height 22
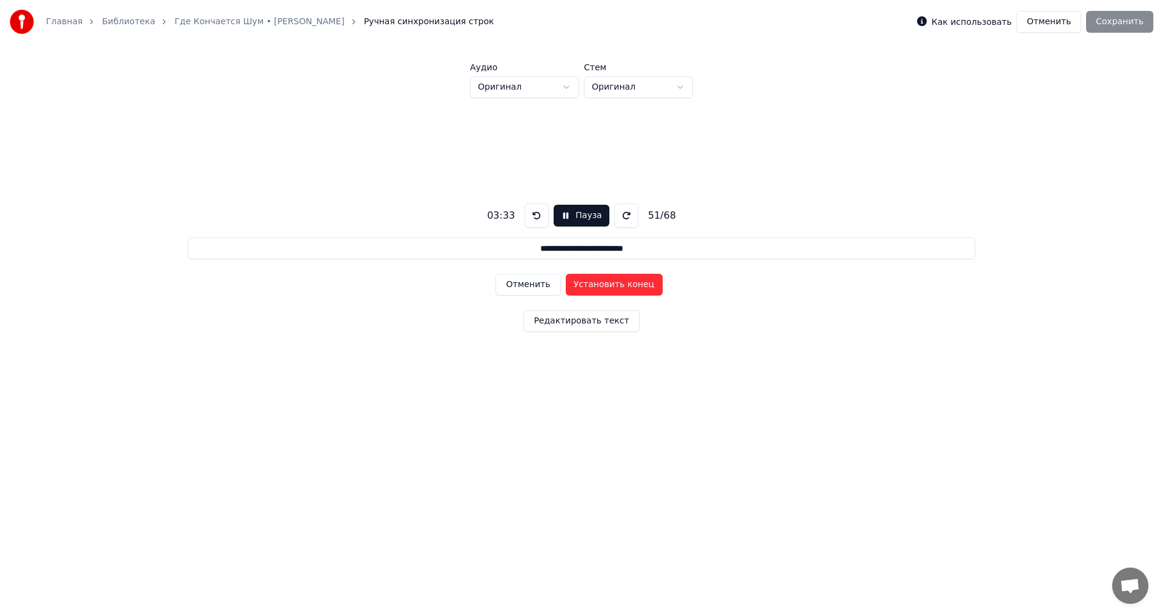
click at [557, 284] on button "Отменить" at bounding box center [528, 285] width 65 height 22
click at [612, 280] on button "Установить начало" at bounding box center [614, 285] width 97 height 22
click at [638, 284] on button "Установить конец" at bounding box center [614, 285] width 97 height 22
click at [638, 284] on button "Установить начало" at bounding box center [614, 285] width 97 height 22
click at [638, 284] on button "Установить конец" at bounding box center [614, 285] width 97 height 22
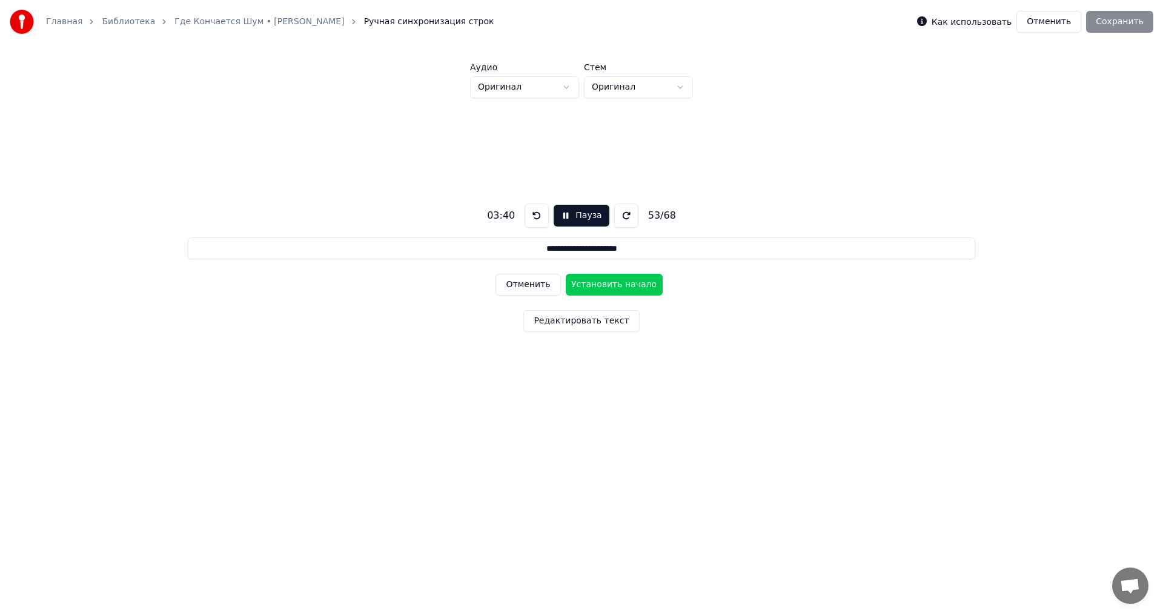
click at [639, 284] on button "Установить начало" at bounding box center [614, 285] width 97 height 22
click at [640, 284] on button "Установить конец" at bounding box center [614, 285] width 97 height 22
click at [640, 284] on button "Установить начало" at bounding box center [614, 285] width 97 height 22
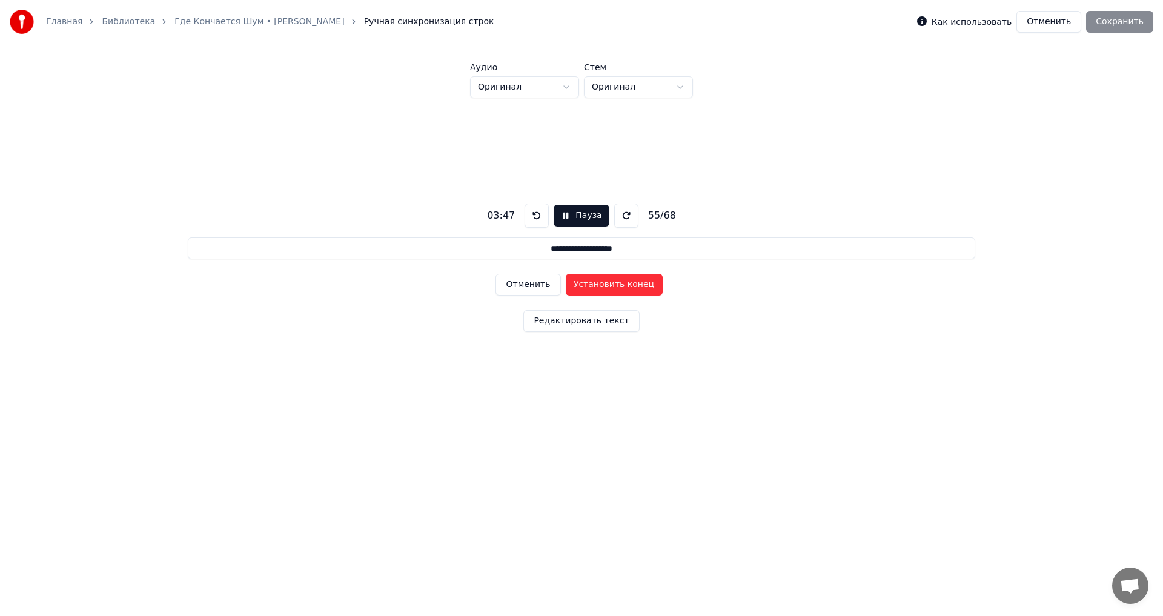
click at [640, 284] on button "Установить конец" at bounding box center [614, 285] width 97 height 22
click at [640, 284] on button "Установить начало" at bounding box center [614, 285] width 97 height 22
click at [640, 284] on button "Установить конец" at bounding box center [614, 285] width 97 height 22
click at [640, 284] on button "Установить начало" at bounding box center [614, 285] width 97 height 22
click at [640, 284] on button "Установить конец" at bounding box center [614, 285] width 97 height 22
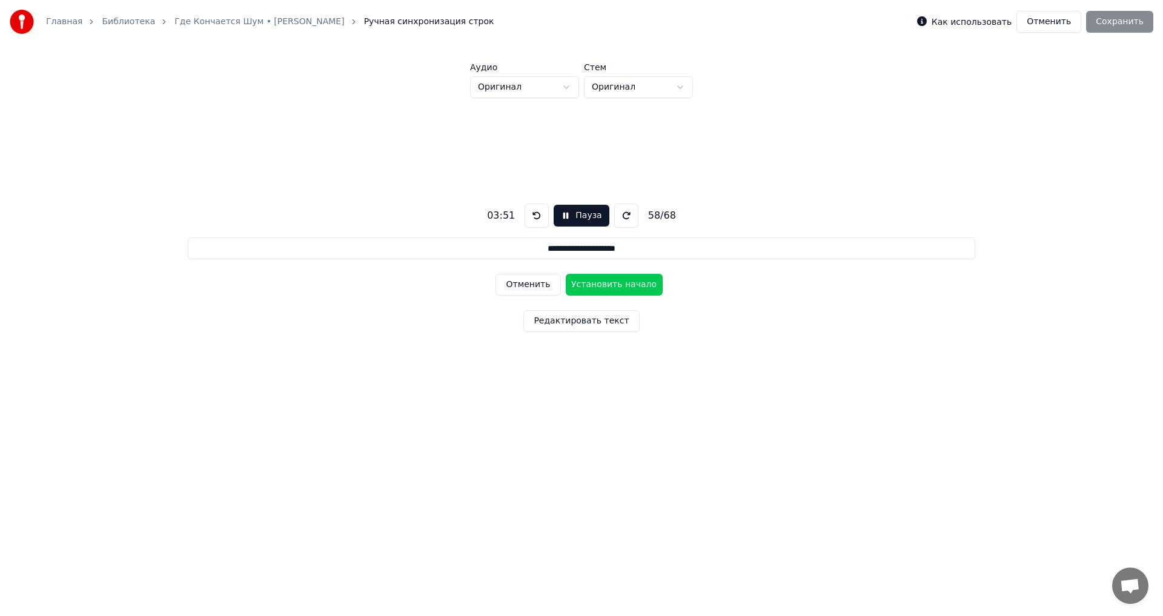
click at [640, 284] on button "Установить начало" at bounding box center [614, 285] width 97 height 22
click at [641, 284] on button "Установить конец" at bounding box center [614, 285] width 97 height 22
click at [641, 284] on button "Установить начало" at bounding box center [614, 285] width 97 height 22
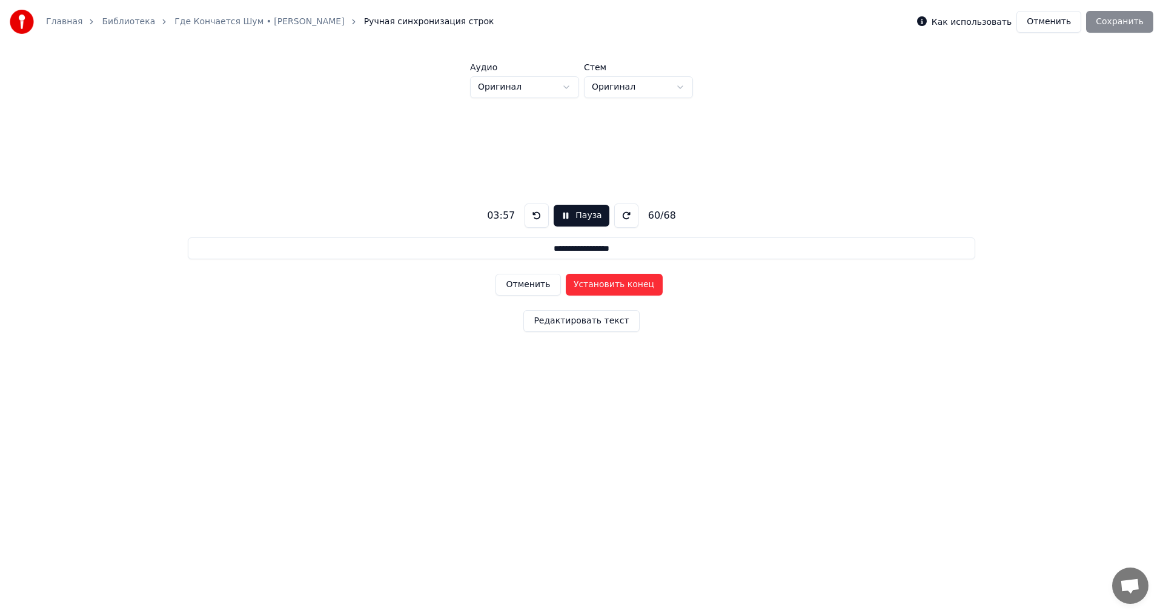
click at [642, 284] on button "Установить конец" at bounding box center [614, 285] width 97 height 22
click at [642, 284] on button "Установить начало" at bounding box center [614, 285] width 97 height 22
click at [642, 284] on button "Установить конец" at bounding box center [614, 285] width 97 height 22
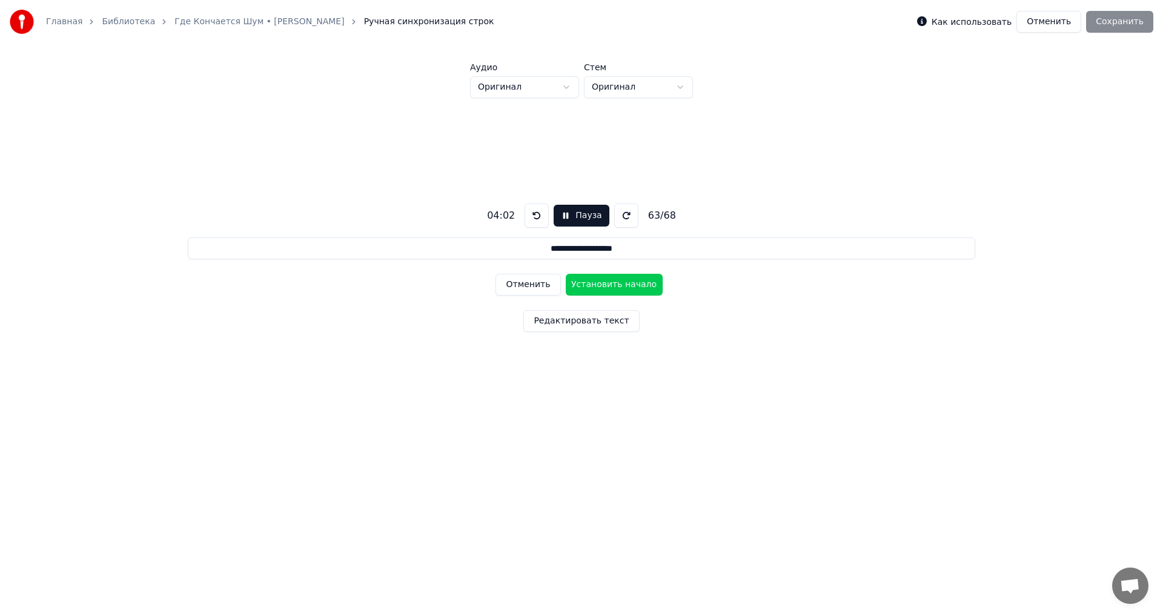
click at [642, 284] on button "Установить начало" at bounding box center [614, 285] width 97 height 22
click at [643, 284] on button "Установить конец" at bounding box center [614, 285] width 97 height 22
click at [643, 284] on button "Установить начало" at bounding box center [614, 285] width 97 height 22
click at [643, 284] on button "Установить конец" at bounding box center [614, 285] width 97 height 22
click at [643, 284] on button "Установить начало" at bounding box center [614, 285] width 97 height 22
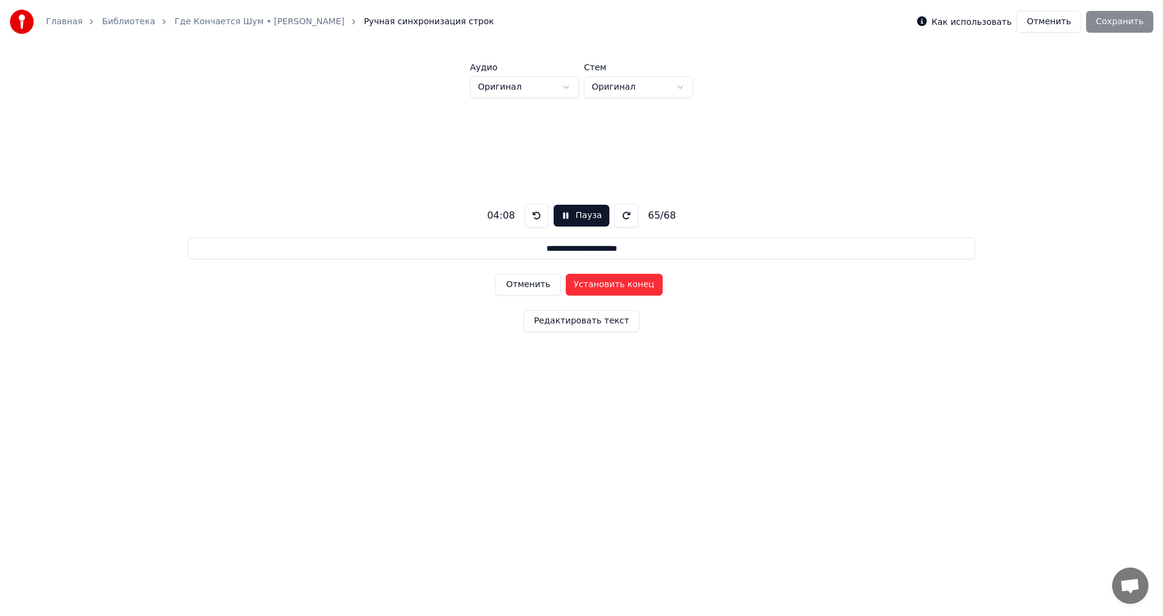
click at [643, 284] on button "Установить конец" at bounding box center [614, 285] width 97 height 22
click at [643, 284] on button "Установить начало" at bounding box center [614, 285] width 97 height 22
click at [643, 284] on button "Установить конец" at bounding box center [614, 285] width 97 height 22
click at [643, 284] on button "Установить начало" at bounding box center [614, 285] width 97 height 22
click at [643, 284] on button "Установить конец" at bounding box center [614, 285] width 97 height 22
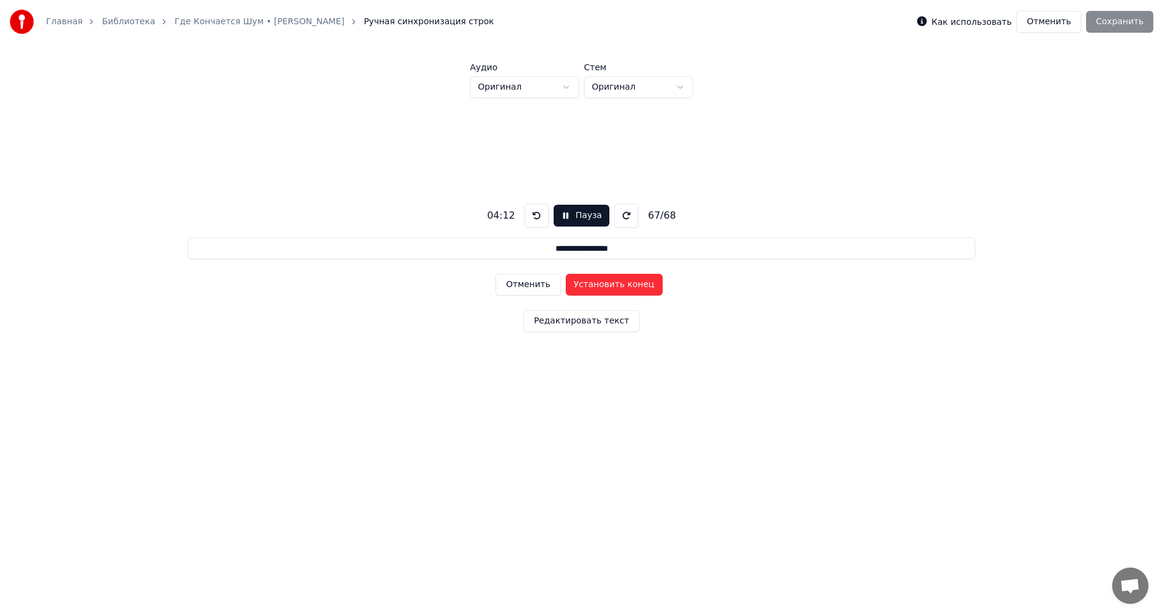
type input "**********"
click at [643, 284] on button "Установить начало" at bounding box center [614, 285] width 97 height 22
click at [643, 284] on button "Установить конец" at bounding box center [614, 285] width 97 height 22
click at [1121, 24] on button "Сохранить" at bounding box center [1119, 22] width 67 height 22
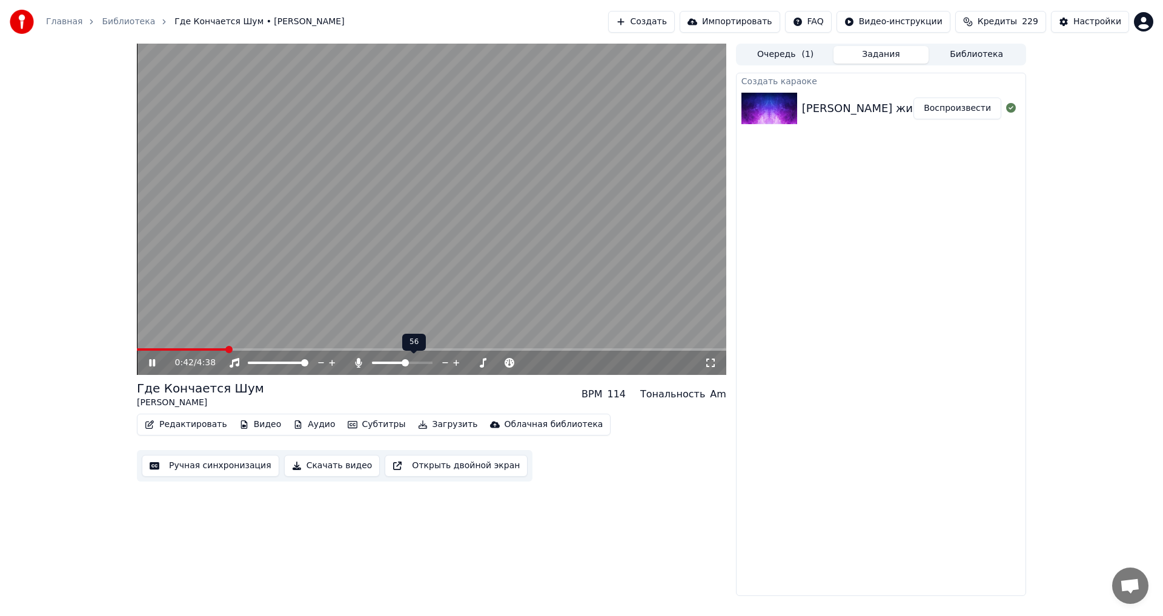
click at [377, 360] on div at bounding box center [414, 363] width 98 height 12
click at [384, 360] on div at bounding box center [414, 363] width 98 height 12
click at [387, 363] on span at bounding box center [389, 363] width 34 height 2
click at [384, 363] on span at bounding box center [378, 363] width 12 height 2
click at [390, 362] on span at bounding box center [389, 362] width 7 height 7
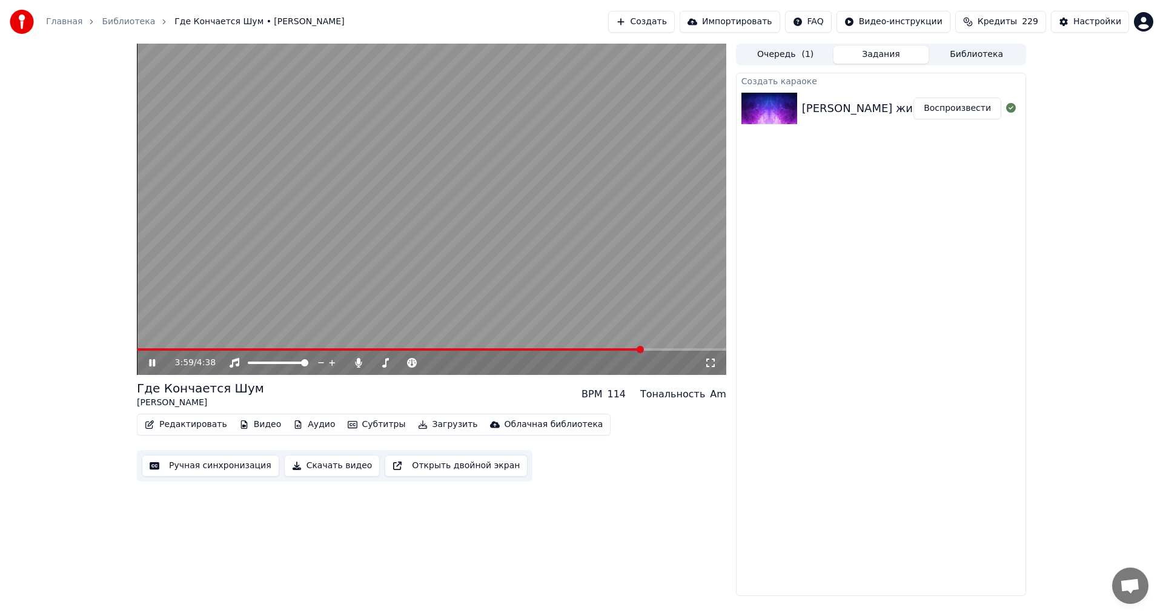
click at [488, 203] on video at bounding box center [431, 209] width 589 height 331
click at [320, 471] on button "Скачать видео" at bounding box center [332, 466] width 96 height 22
